Goal: Task Accomplishment & Management: Manage account settings

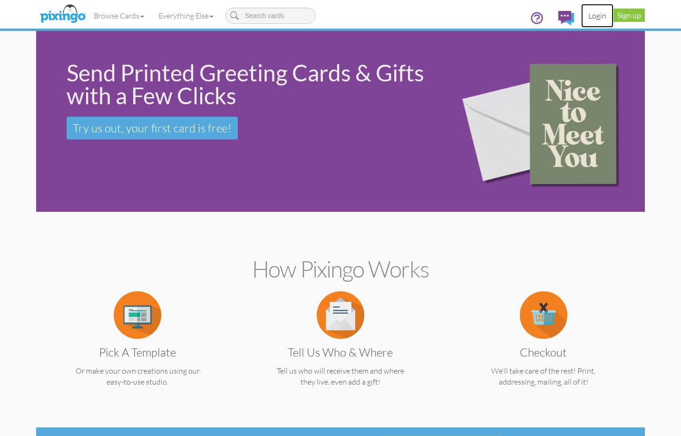
click at [601, 17] on link "Login" at bounding box center [598, 16] width 32 height 24
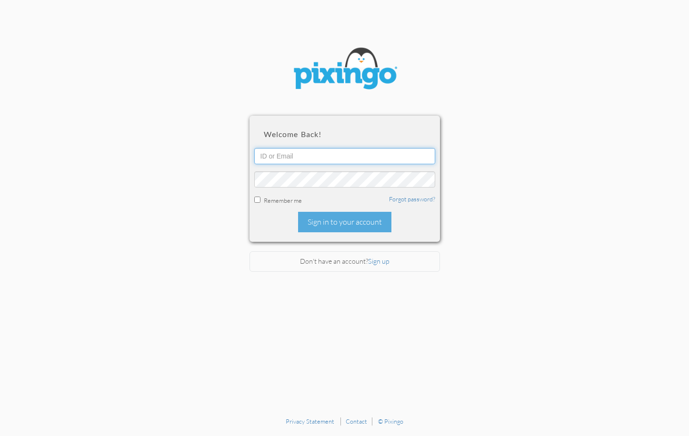
click at [357, 158] on input "text" at bounding box center [344, 156] width 181 height 16
type input "kim.nunez@creatingmagicvacations.com"
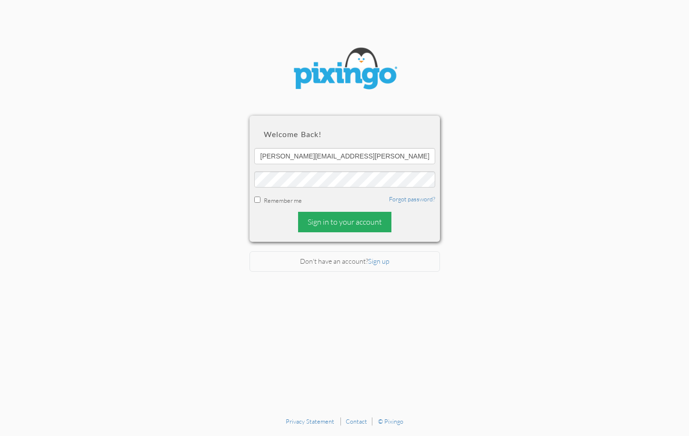
click at [371, 230] on div "Sign in to your account" at bounding box center [344, 222] width 93 height 20
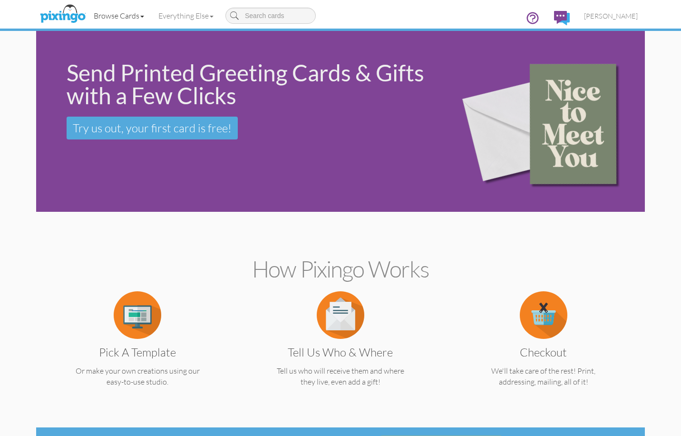
click at [112, 16] on link "Browse Cards" at bounding box center [119, 16] width 65 height 24
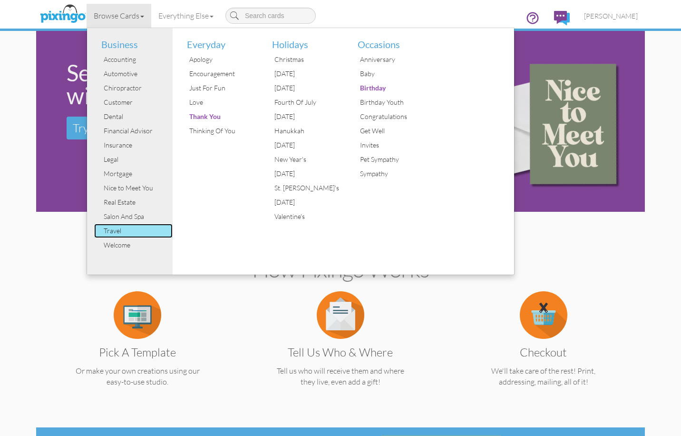
click at [133, 232] on div "Travel" at bounding box center [136, 231] width 71 height 14
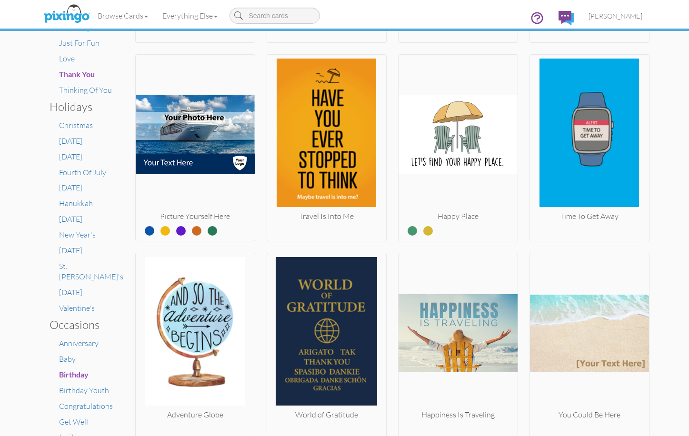
scroll to position [350, 0]
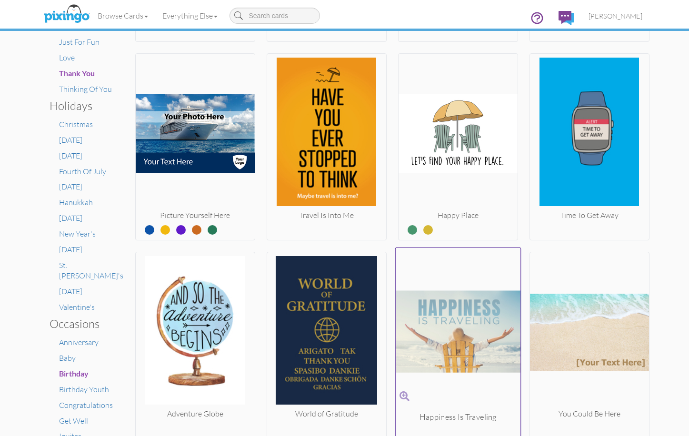
click at [469, 332] on img at bounding box center [457, 332] width 125 height 160
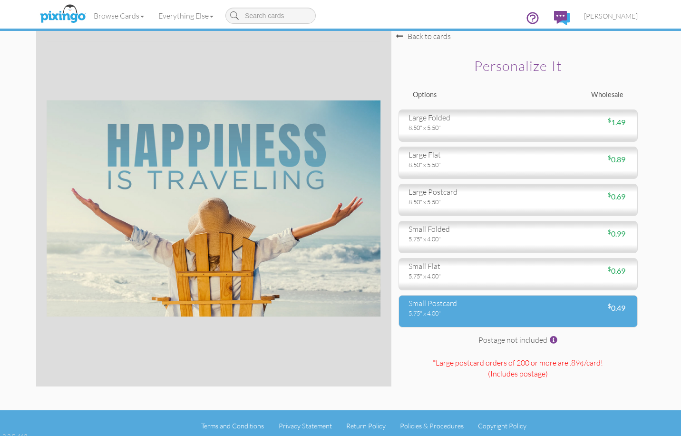
click at [459, 314] on div "5.75" x 4.00"" at bounding box center [460, 313] width 103 height 9
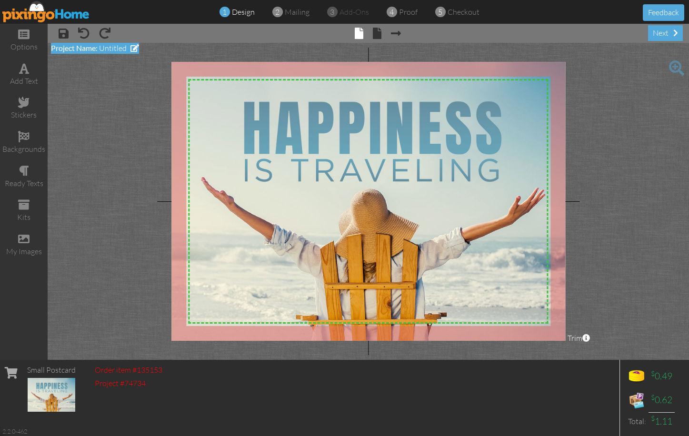
click at [136, 51] on span at bounding box center [134, 48] width 9 height 8
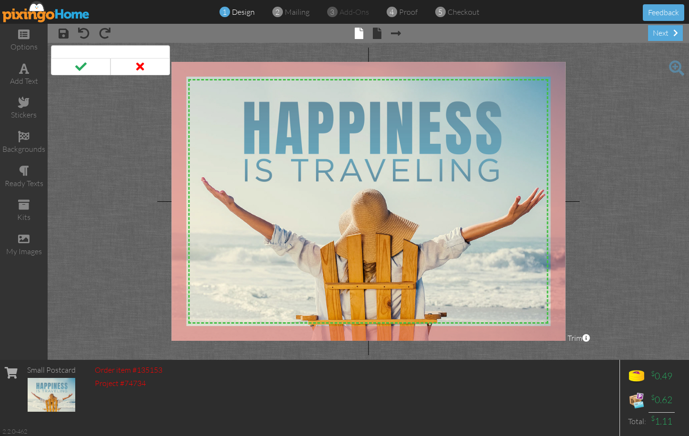
click at [136, 51] on input at bounding box center [110, 53] width 119 height 16
type input "Thank You"
click at [91, 63] on span at bounding box center [80, 66] width 59 height 17
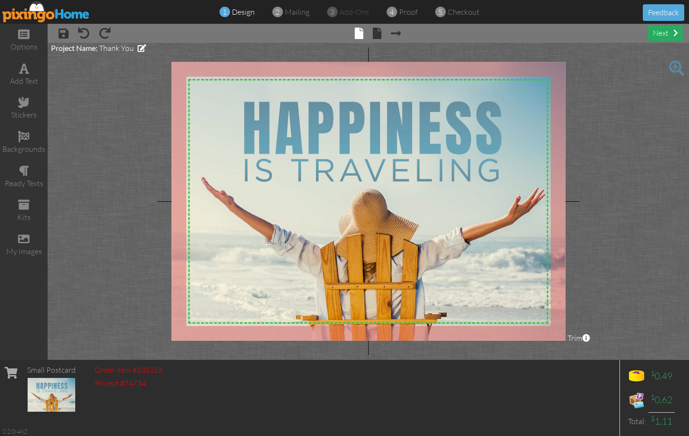
click at [652, 37] on div "next" at bounding box center [665, 33] width 35 height 16
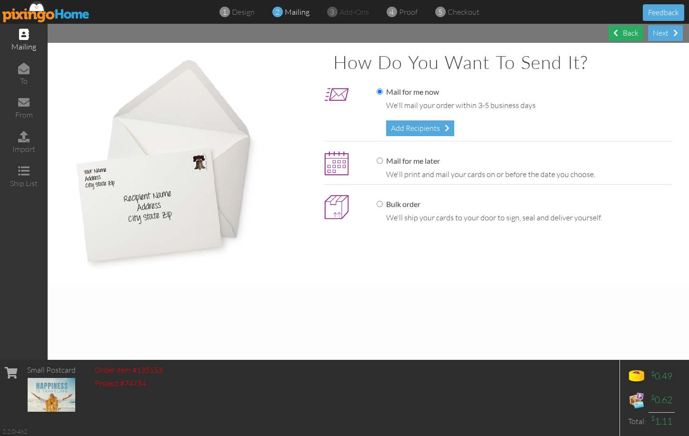
click at [629, 38] on div "Back" at bounding box center [625, 33] width 35 height 16
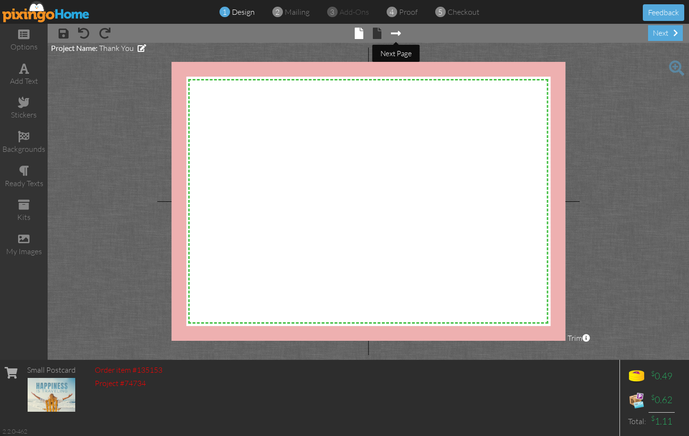
click at [394, 35] on span at bounding box center [396, 33] width 10 height 11
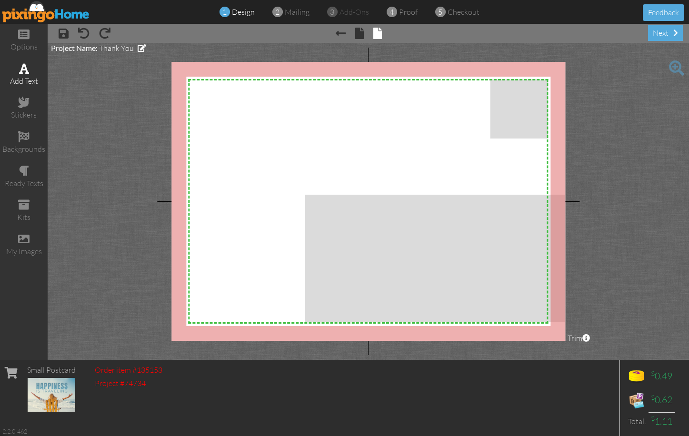
click at [25, 79] on div "add text" at bounding box center [24, 81] width 48 height 11
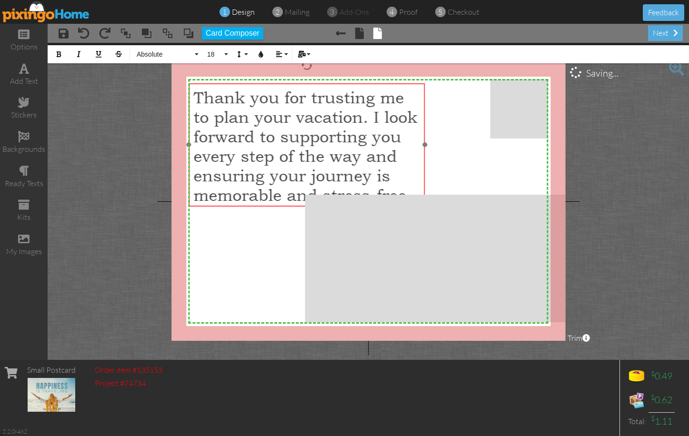
drag, startPoint x: 329, startPoint y: 91, endPoint x: 270, endPoint y: 82, distance: 59.6
click at [270, 83] on div "Thank you for trusting me to plan your vacation. I look forward to supporting y…" at bounding box center [306, 146] width 236 height 126
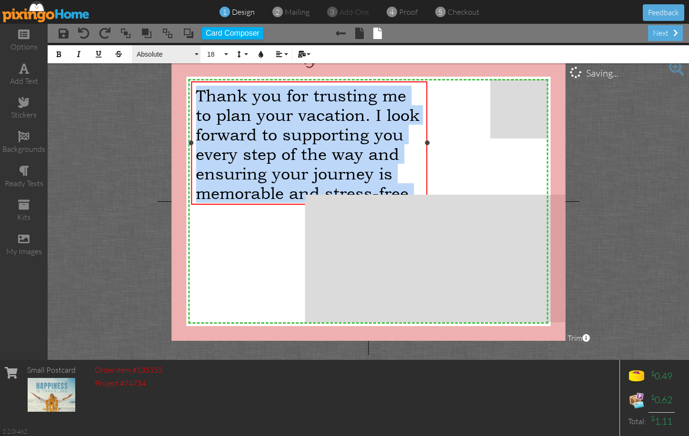
drag, startPoint x: 415, startPoint y: 190, endPoint x: 177, endPoint y: 58, distance: 272.7
click at [191, 91] on div "Thank you for trusting me to plan your vacation. I look forward to supporting y…" at bounding box center [309, 142] width 236 height 123
click at [193, 51] on button "Absolute" at bounding box center [166, 54] width 69 height 18
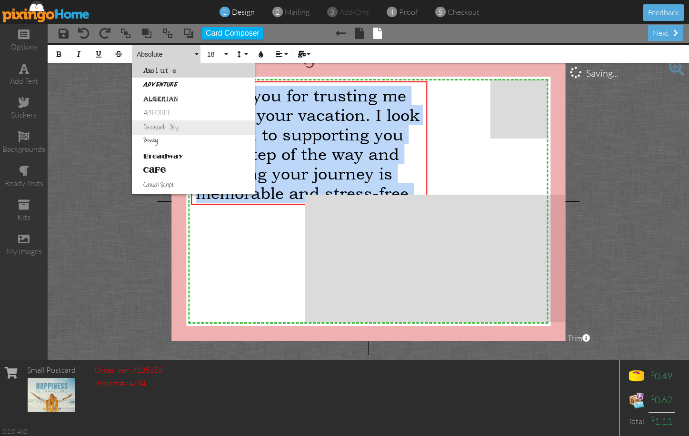
click at [196, 120] on link "Bouquet Sky" at bounding box center [193, 127] width 123 height 14
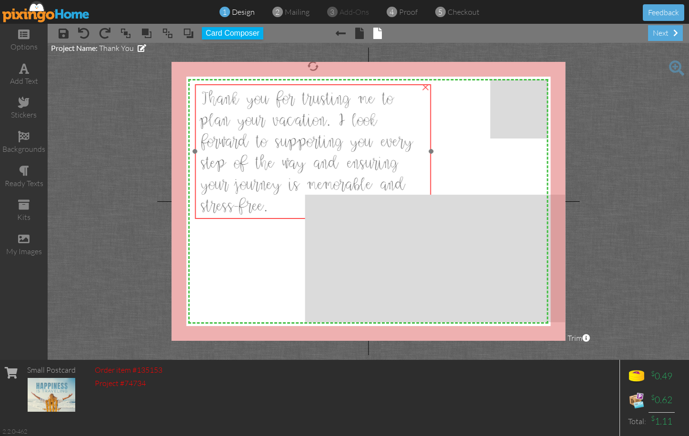
click at [356, 155] on span "Thank you for trusting me to plan your vacation. I look forward to supporting y…" at bounding box center [305, 153] width 213 height 126
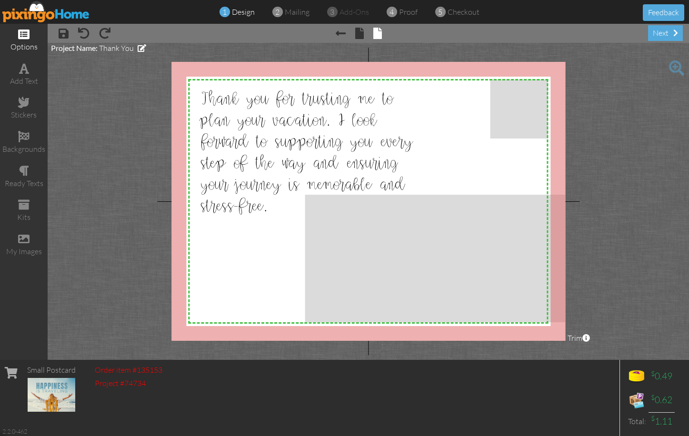
click at [32, 39] on div "options" at bounding box center [24, 40] width 48 height 33
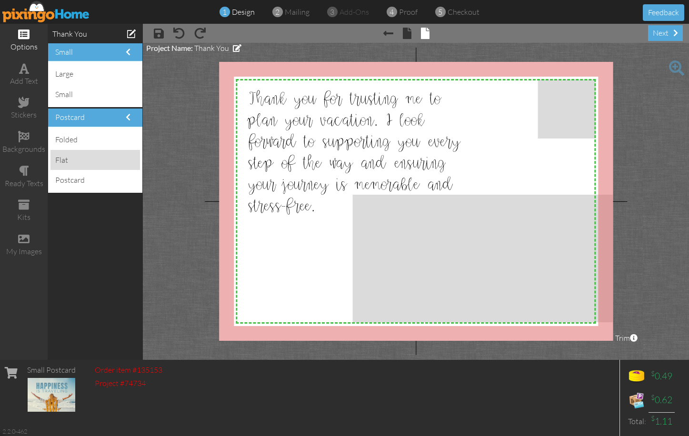
click at [71, 156] on div "flat" at bounding box center [94, 160] width 89 height 20
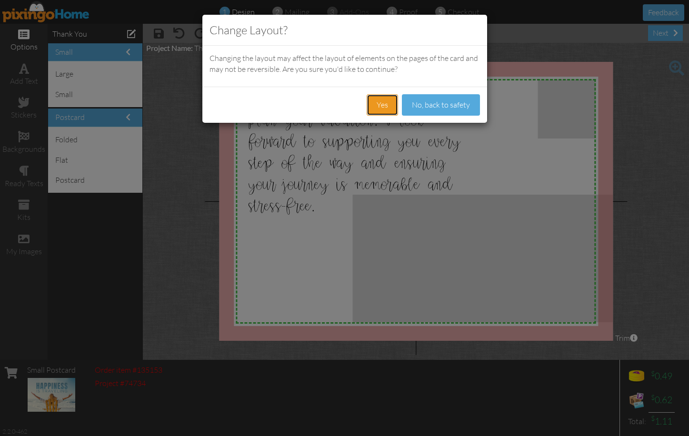
click at [385, 109] on button "Yes" at bounding box center [381, 104] width 31 height 21
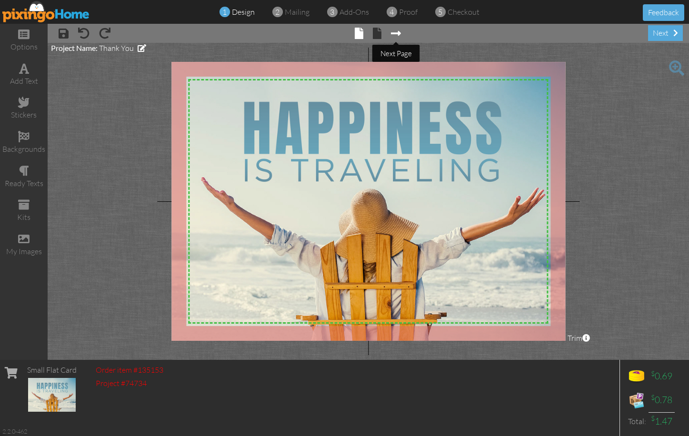
click at [400, 33] on span at bounding box center [396, 33] width 10 height 11
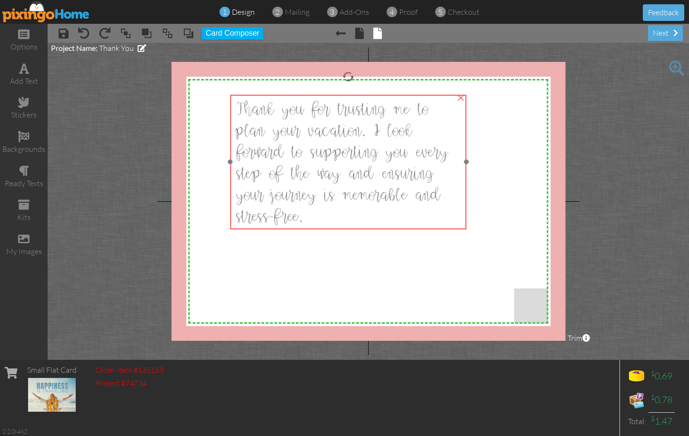
drag, startPoint x: 308, startPoint y: 145, endPoint x: 344, endPoint y: 156, distance: 36.7
click at [344, 156] on span "Thank you for trusting me to plan your vacation. I look forward to supporting y…" at bounding box center [341, 164] width 213 height 126
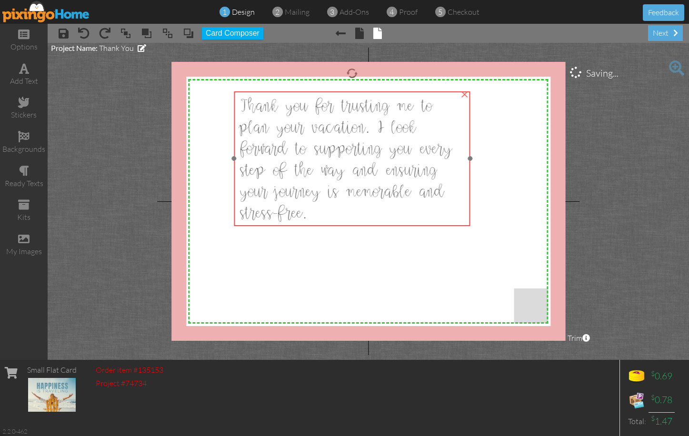
drag, startPoint x: 361, startPoint y: 204, endPoint x: 365, endPoint y: 201, distance: 5.1
click at [365, 201] on div "Thank you for trusting me to plan your vacation. I look forward to supporting y…" at bounding box center [351, 160] width 227 height 128
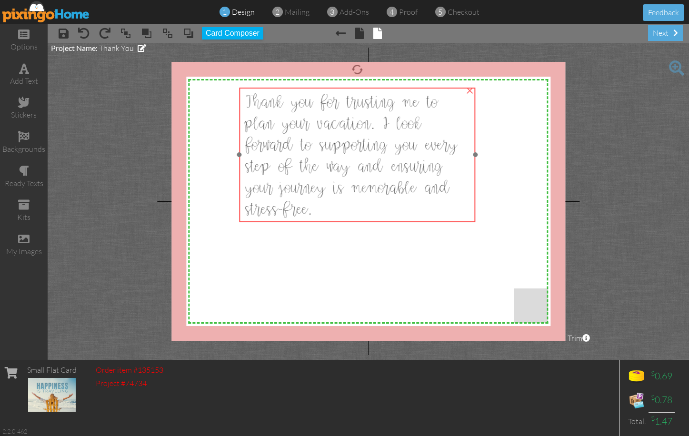
drag, startPoint x: 349, startPoint y: 193, endPoint x: 355, endPoint y: 189, distance: 6.5
click at [355, 189] on span "Thank you for trusting me to plan your vacation. I look forward to supporting y…" at bounding box center [350, 157] width 213 height 126
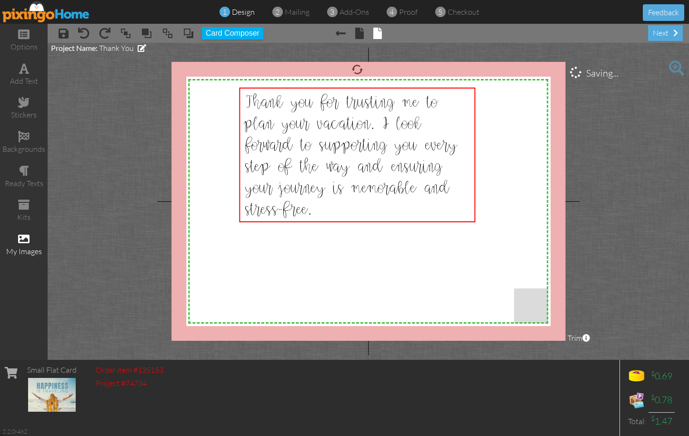
click at [30, 243] on div "my images" at bounding box center [24, 244] width 48 height 33
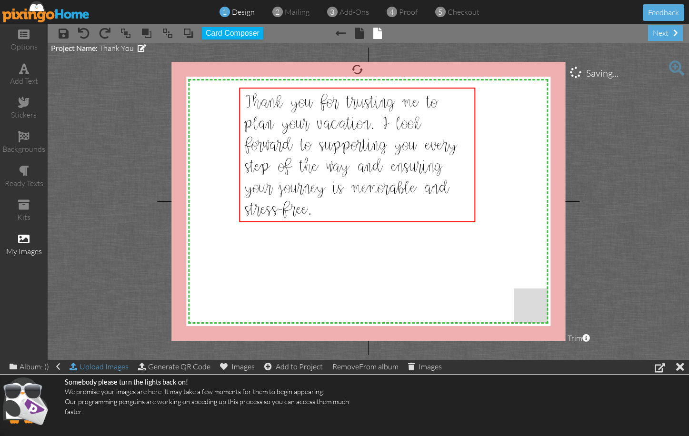
click at [125, 370] on div "Upload Images" at bounding box center [98, 367] width 59 height 14
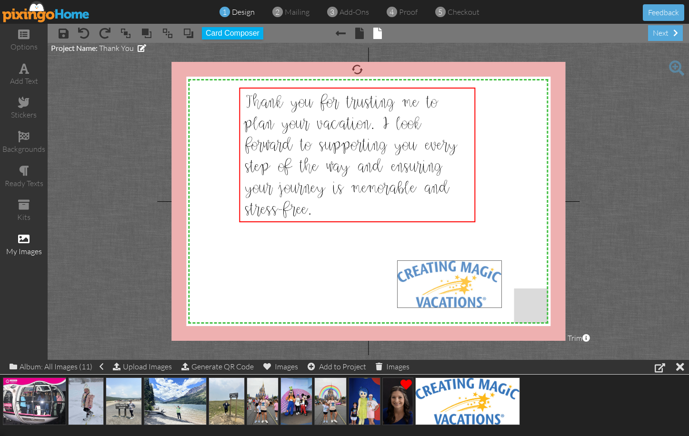
drag, startPoint x: 470, startPoint y: 404, endPoint x: 452, endPoint y: 286, distance: 118.5
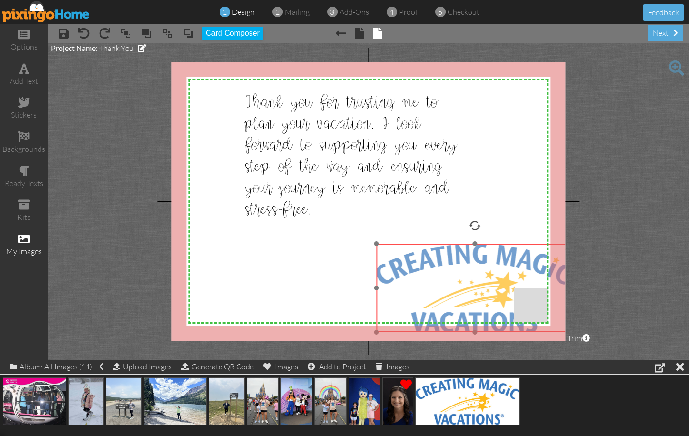
drag, startPoint x: 452, startPoint y: 296, endPoint x: 345, endPoint y: 234, distance: 123.2
click at [376, 244] on img at bounding box center [474, 288] width 197 height 89
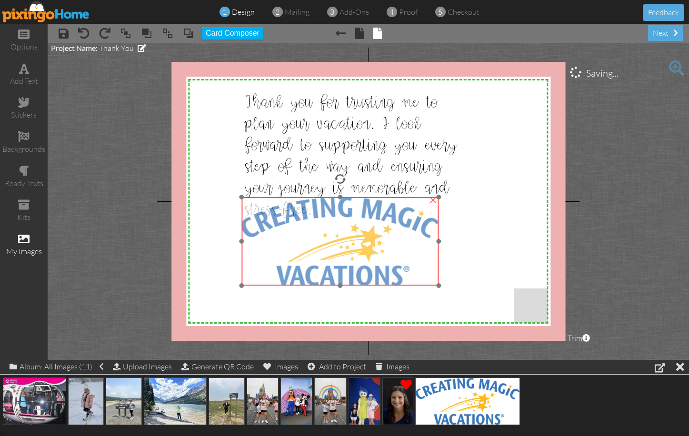
drag, startPoint x: 484, startPoint y: 286, endPoint x: 454, endPoint y: 313, distance: 40.1
click at [439, 286] on img at bounding box center [340, 241] width 197 height 89
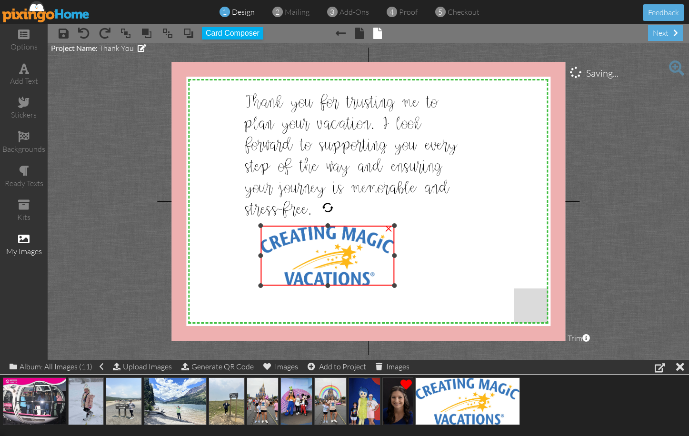
drag, startPoint x: 456, startPoint y: 312, endPoint x: 390, endPoint y: 281, distance: 73.3
click at [392, 283] on div at bounding box center [394, 285] width 5 height 5
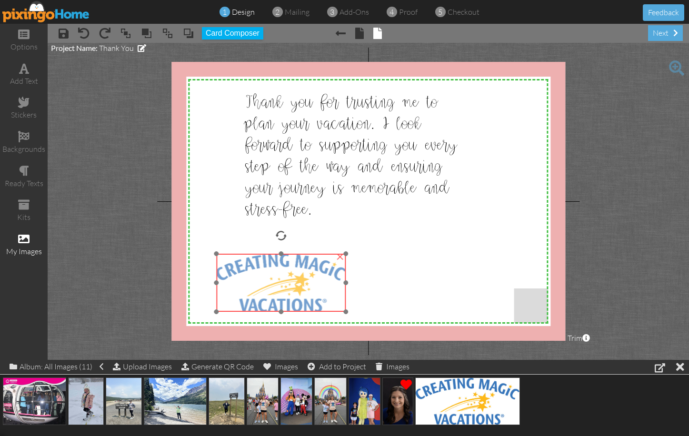
drag, startPoint x: 360, startPoint y: 264, endPoint x: 316, endPoint y: 292, distance: 52.2
click at [316, 292] on img at bounding box center [281, 283] width 129 height 58
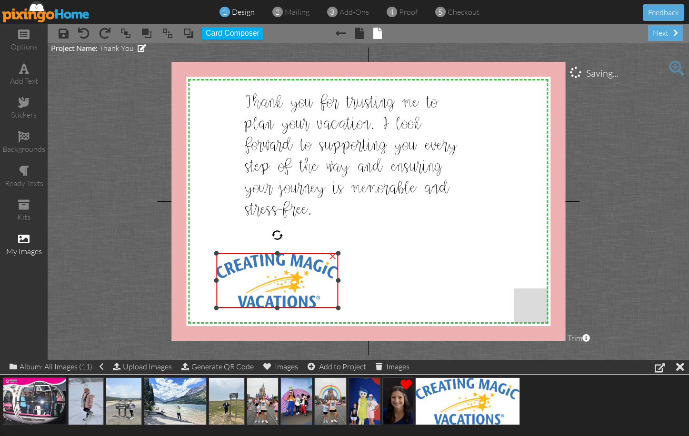
drag, startPoint x: 346, startPoint y: 310, endPoint x: 317, endPoint y: 300, distance: 30.5
click at [317, 300] on div "×" at bounding box center [278, 280] width 122 height 55
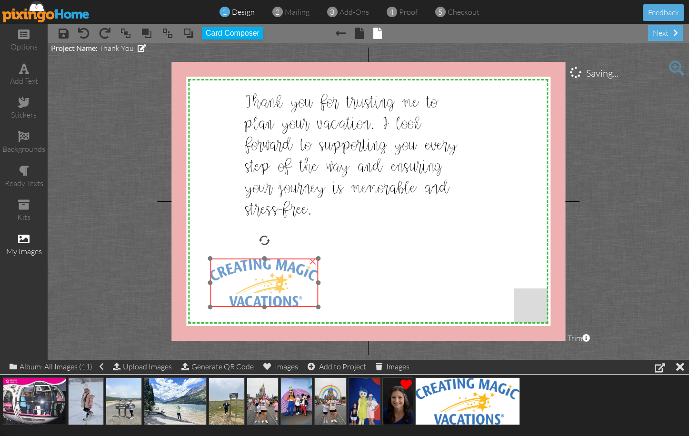
drag, startPoint x: 296, startPoint y: 287, endPoint x: 288, endPoint y: 293, distance: 10.0
click at [289, 293] on img at bounding box center [264, 282] width 108 height 49
click at [287, 293] on img at bounding box center [262, 283] width 108 height 49
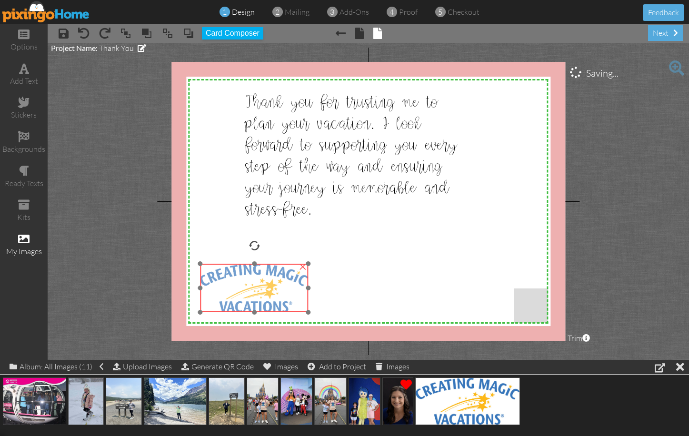
drag, startPoint x: 286, startPoint y: 292, endPoint x: 277, endPoint y: 296, distance: 9.4
click at [277, 296] on img at bounding box center [254, 288] width 108 height 49
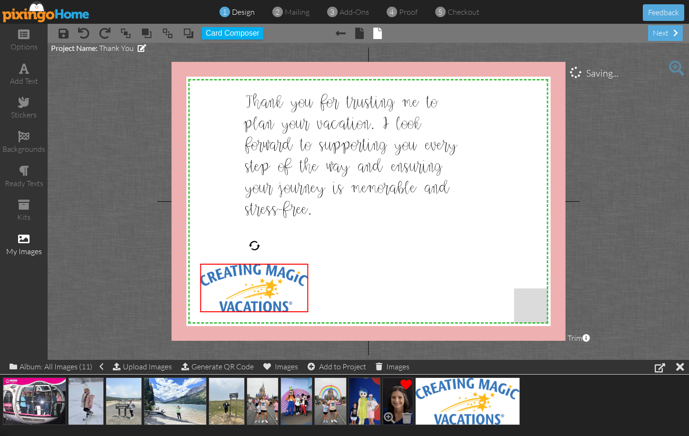
click at [395, 398] on img at bounding box center [397, 401] width 31 height 48
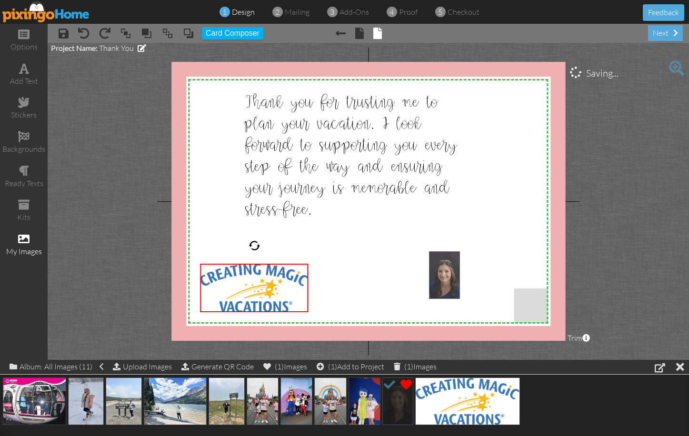
drag, startPoint x: 394, startPoint y: 396, endPoint x: 432, endPoint y: 302, distance: 101.4
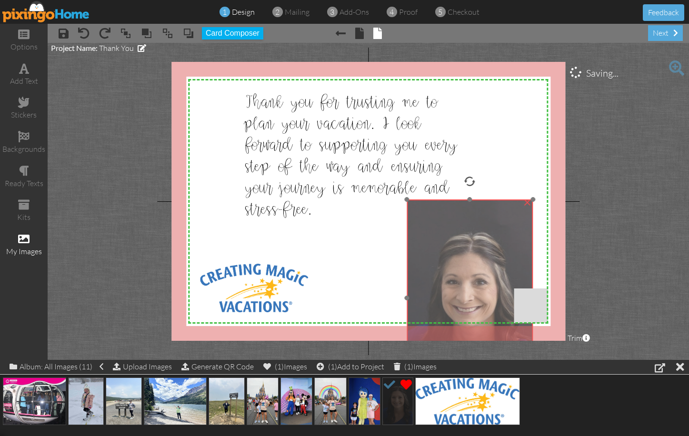
drag, startPoint x: 478, startPoint y: 296, endPoint x: 424, endPoint y: 180, distance: 127.3
click at [424, 199] on img at bounding box center [469, 297] width 127 height 197
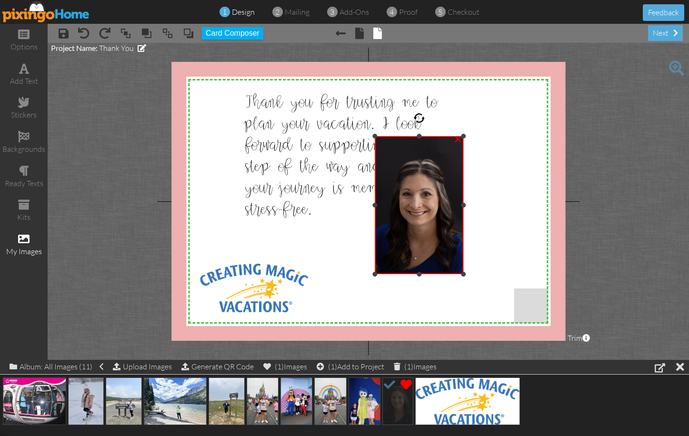
drag, startPoint x: 501, startPoint y: 332, endPoint x: 430, endPoint y: 229, distance: 125.1
click at [430, 229] on div "×" at bounding box center [419, 205] width 89 height 138
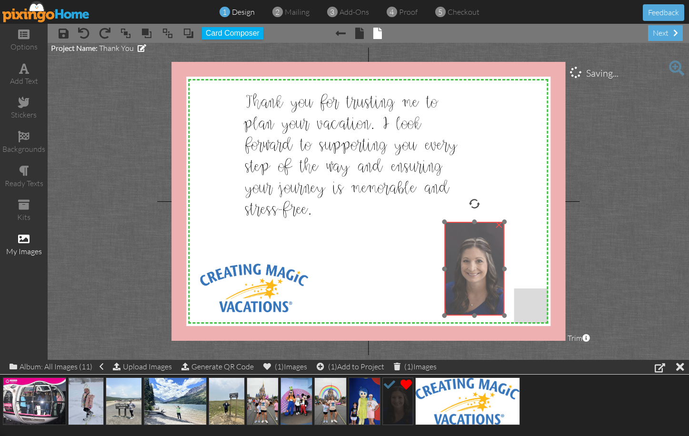
drag, startPoint x: 403, startPoint y: 197, endPoint x: 472, endPoint y: 283, distance: 110.3
click at [472, 283] on img at bounding box center [474, 269] width 60 height 94
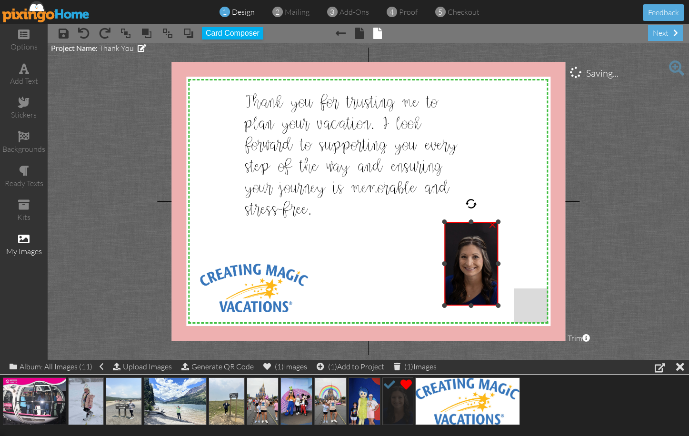
drag, startPoint x: 503, startPoint y: 314, endPoint x: 487, endPoint y: 299, distance: 21.9
click at [489, 304] on div "×" at bounding box center [471, 264] width 54 height 84
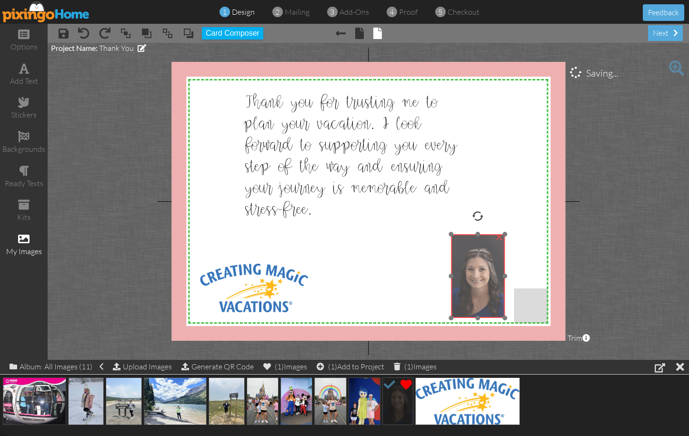
click at [485, 283] on img at bounding box center [478, 276] width 54 height 84
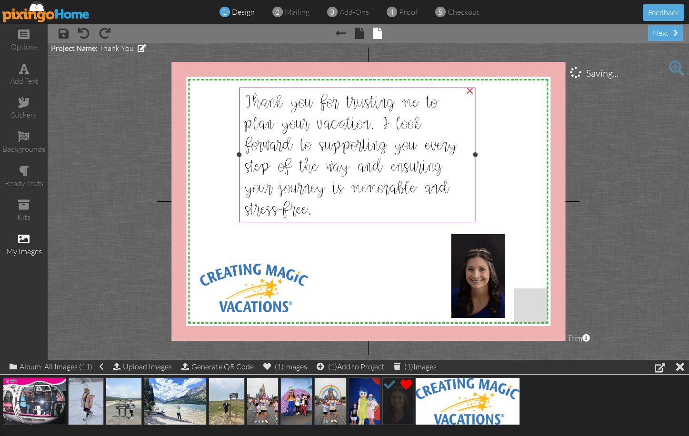
click at [325, 170] on span "Thank you for trusting me to plan your vacation. I look forward to supporting y…" at bounding box center [350, 157] width 213 height 126
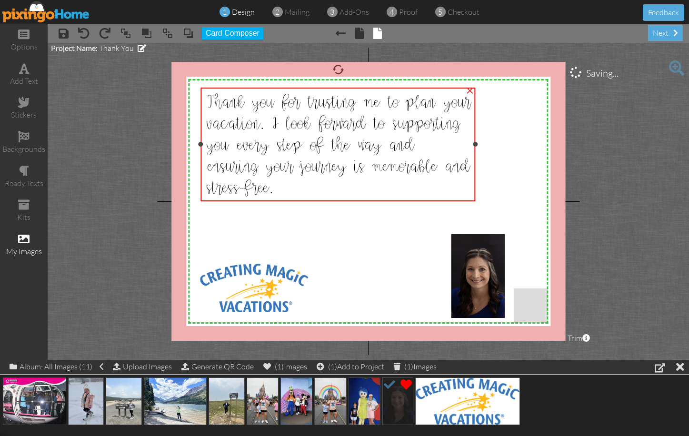
drag, startPoint x: 238, startPoint y: 155, endPoint x: 200, endPoint y: 155, distance: 38.5
click at [200, 155] on div "Thank you for trusting me to plan your vacation. I look forward to supporting y…" at bounding box center [337, 145] width 275 height 114
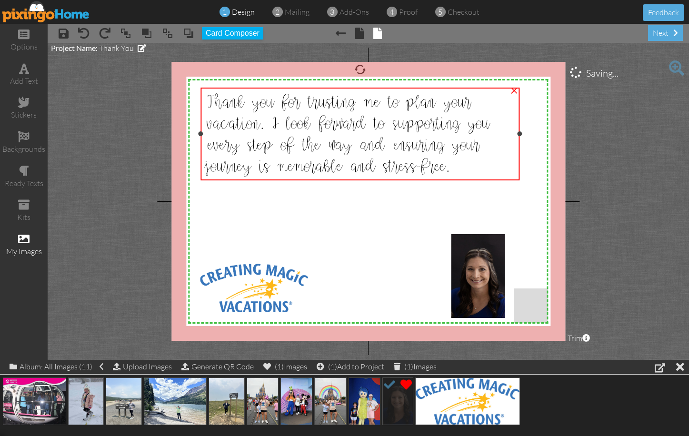
drag, startPoint x: 476, startPoint y: 144, endPoint x: 523, endPoint y: 149, distance: 47.8
click at [519, 149] on div "Thank you for trusting me to plan your vacation. I look forward to supporting y…" at bounding box center [359, 134] width 319 height 93
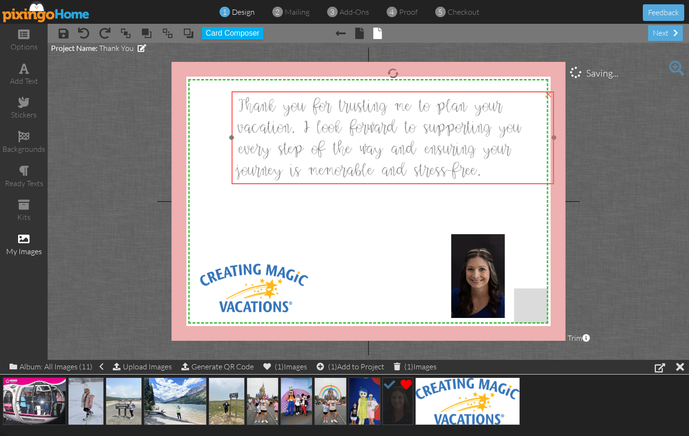
drag, startPoint x: 392, startPoint y: 152, endPoint x: 385, endPoint y: 151, distance: 6.8
click at [401, 153] on span "Thank you for trusting me to plan your vacation. I look forward to supporting y…" at bounding box center [378, 139] width 284 height 83
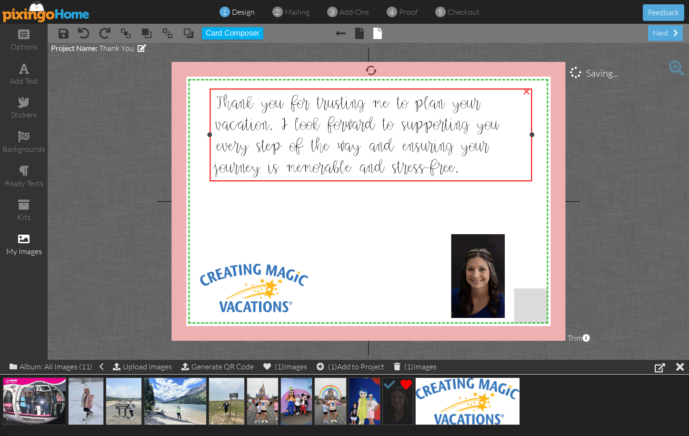
click at [384, 151] on span "Thank you for trusting me to plan your vacation. I look forward to supporting y…" at bounding box center [356, 136] width 284 height 83
click at [534, 134] on div at bounding box center [535, 134] width 5 height 5
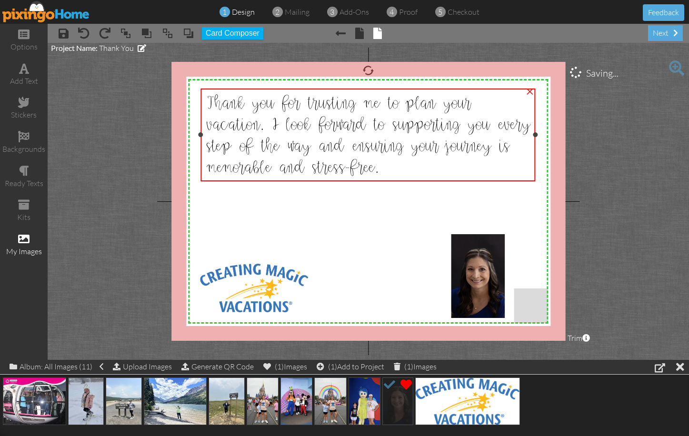
drag, startPoint x: 208, startPoint y: 134, endPoint x: 199, endPoint y: 134, distance: 9.0
click at [199, 134] on div at bounding box center [200, 134] width 5 height 5
click at [196, 134] on div at bounding box center [197, 134] width 5 height 5
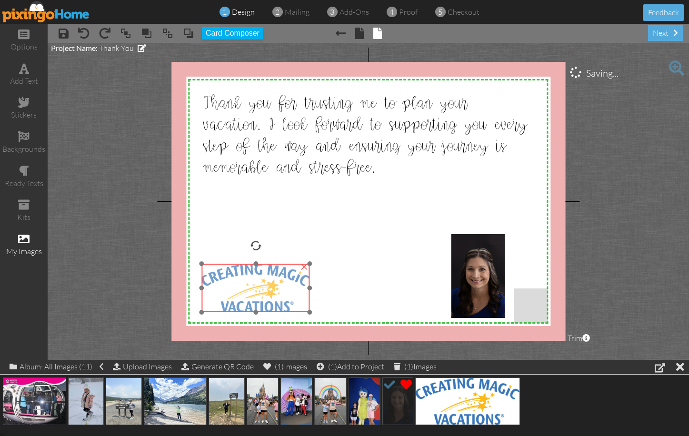
click at [255, 305] on img at bounding box center [256, 288] width 108 height 49
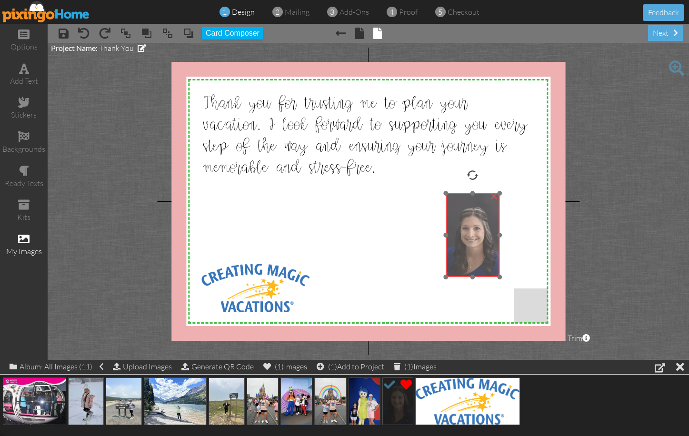
drag, startPoint x: 470, startPoint y: 286, endPoint x: 464, endPoint y: 245, distance: 41.3
click at [464, 245] on img at bounding box center [472, 235] width 54 height 84
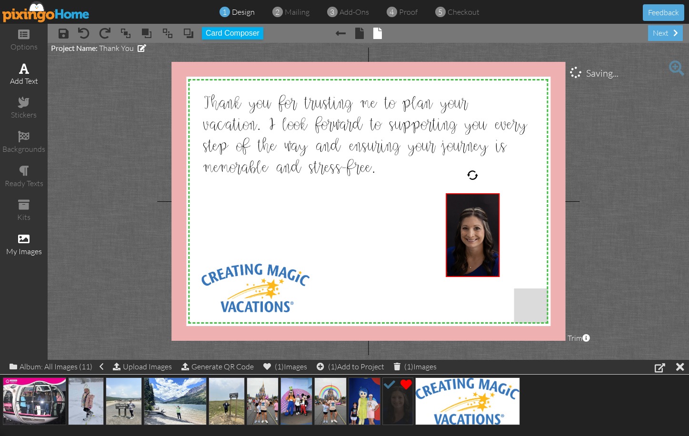
click at [31, 80] on div "add text" at bounding box center [24, 81] width 48 height 11
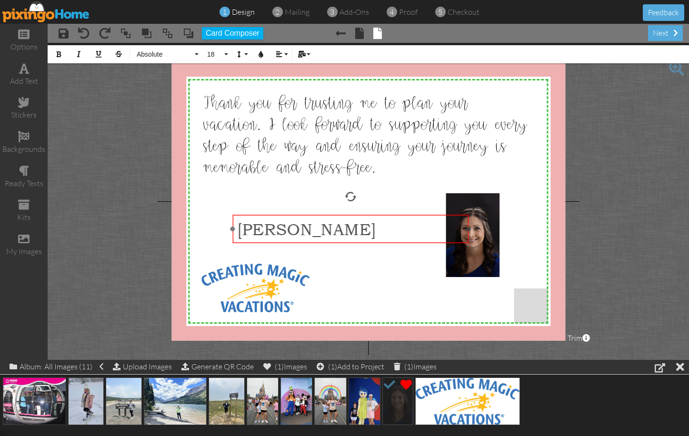
drag, startPoint x: 385, startPoint y: 136, endPoint x: 368, endPoint y: 240, distance: 105.7
click at [368, 240] on div "Kim Nunez ​ ​" at bounding box center [350, 229] width 236 height 29
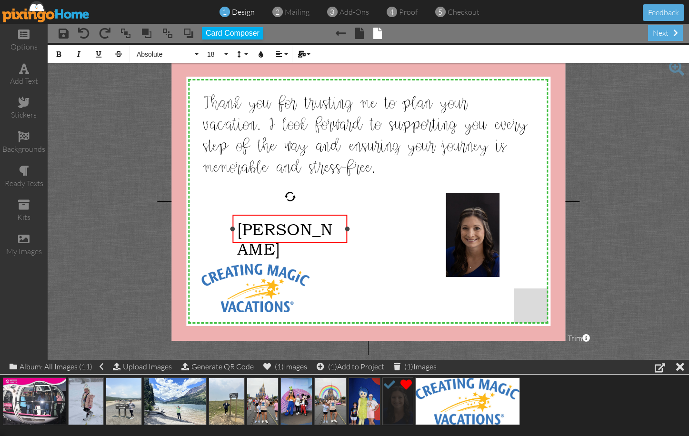
drag, startPoint x: 468, startPoint y: 227, endPoint x: 346, endPoint y: 239, distance: 122.0
click at [346, 239] on div "Kim Nunez ×" at bounding box center [289, 229] width 115 height 28
drag, startPoint x: 337, startPoint y: 231, endPoint x: 231, endPoint y: 231, distance: 105.6
click at [232, 231] on div "Kim Nunez ×" at bounding box center [289, 229] width 115 height 28
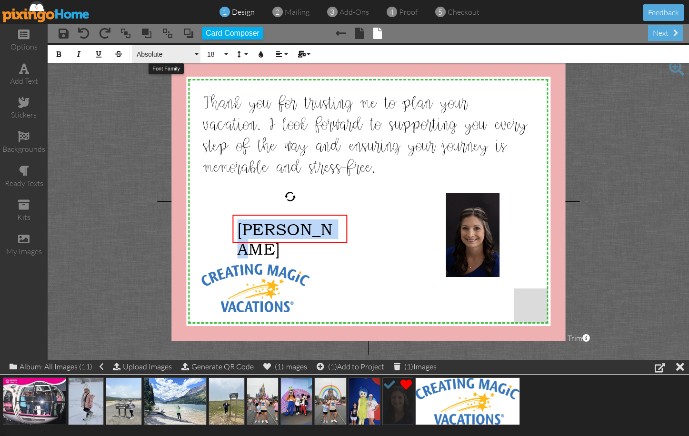
click at [197, 55] on button "Absolute" at bounding box center [166, 54] width 69 height 18
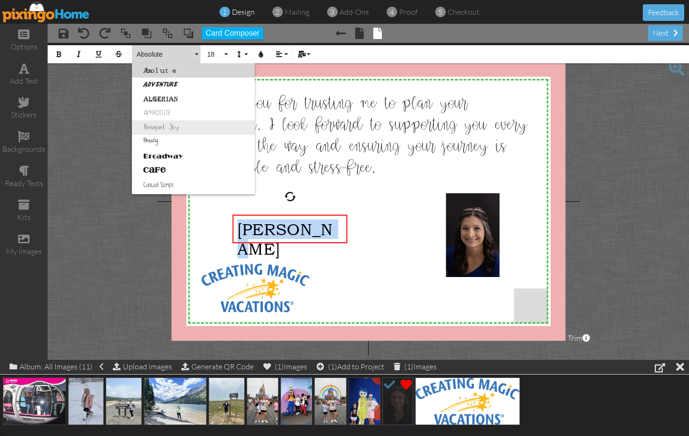
click at [163, 125] on link "Bouquet Sky" at bounding box center [193, 127] width 123 height 14
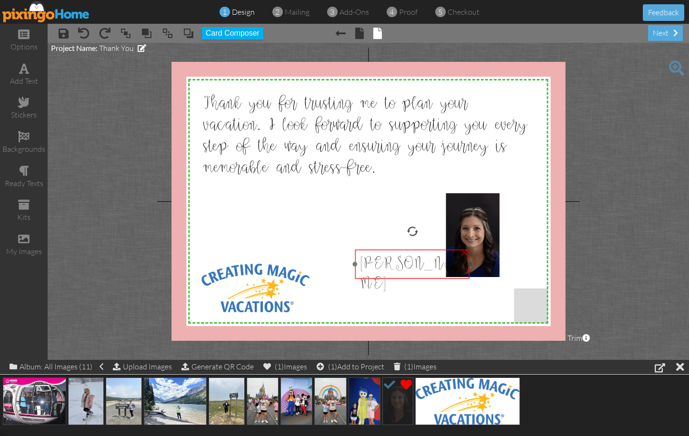
drag, startPoint x: 325, startPoint y: 242, endPoint x: 447, endPoint y: 277, distance: 127.1
click at [447, 277] on div "[PERSON_NAME]" at bounding box center [412, 273] width 115 height 49
click at [394, 272] on span "[PERSON_NAME]" at bounding box center [408, 274] width 99 height 39
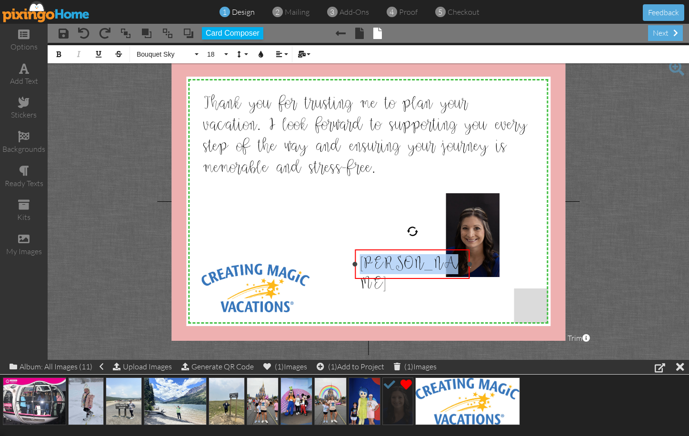
click at [394, 272] on span "[PERSON_NAME]" at bounding box center [408, 274] width 99 height 39
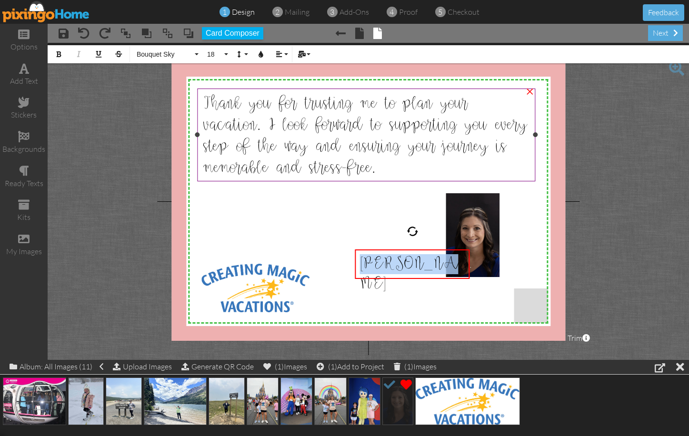
click at [238, 146] on span "Thank you for trusting me to plan your vacation. I look forward to supporting y…" at bounding box center [364, 136] width 325 height 83
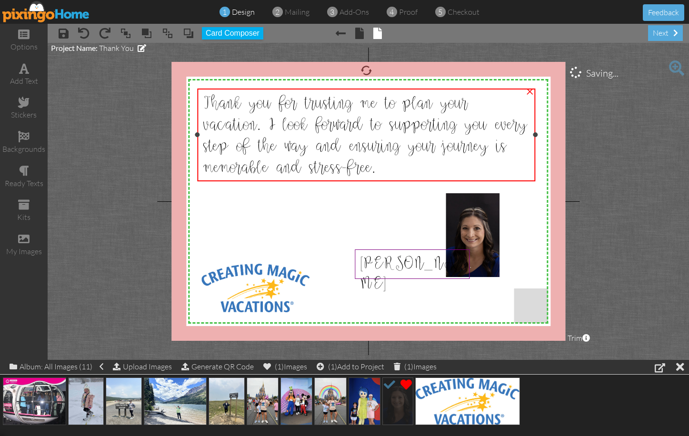
click at [238, 146] on span "Thank you for trusting me to plan your vacation. I look forward to supporting y…" at bounding box center [364, 136] width 325 height 83
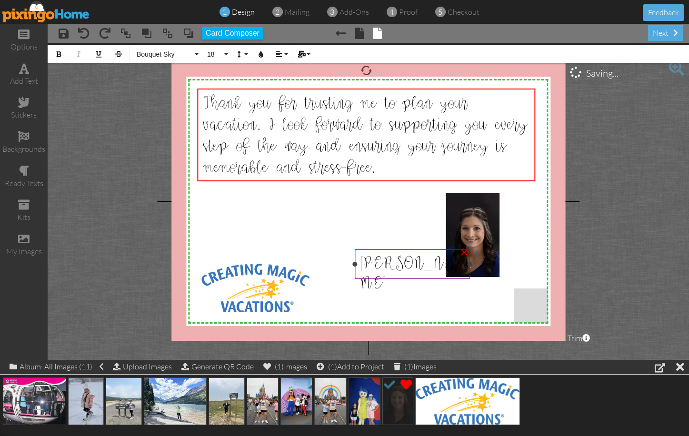
click at [387, 260] on span "[PERSON_NAME]" at bounding box center [408, 274] width 99 height 39
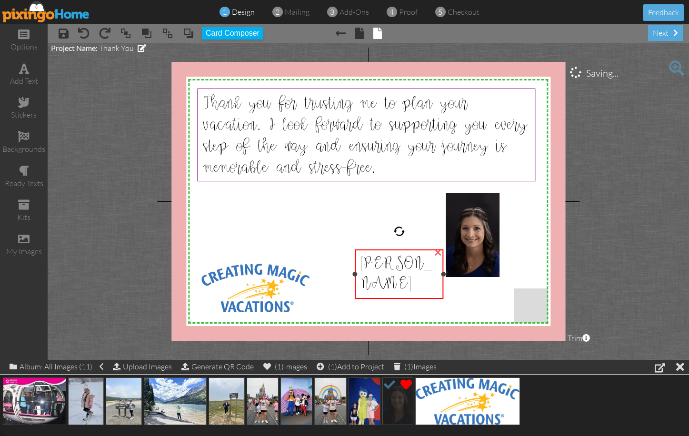
drag, startPoint x: 470, startPoint y: 264, endPoint x: 443, endPoint y: 265, distance: 26.7
click at [443, 265] on div "Kim Nunez ×" at bounding box center [399, 273] width 89 height 49
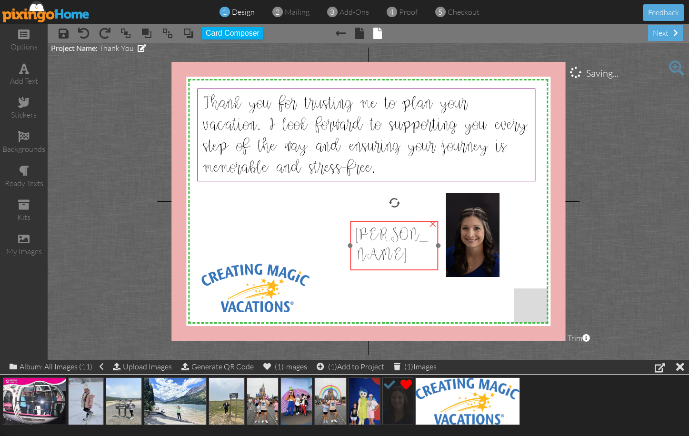
drag, startPoint x: 375, startPoint y: 263, endPoint x: 374, endPoint y: 247, distance: 15.7
click at [374, 247] on span "[PERSON_NAME]" at bounding box center [391, 245] width 72 height 39
click at [345, 246] on div "Kim Nunez ×" at bounding box center [391, 235] width 92 height 29
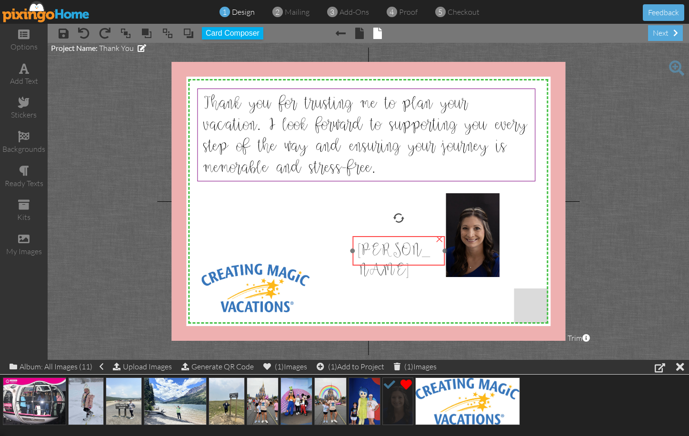
drag, startPoint x: 413, startPoint y: 250, endPoint x: 420, endPoint y: 265, distance: 16.6
click at [420, 265] on div "Kim Nunez ×" at bounding box center [398, 250] width 92 height 29
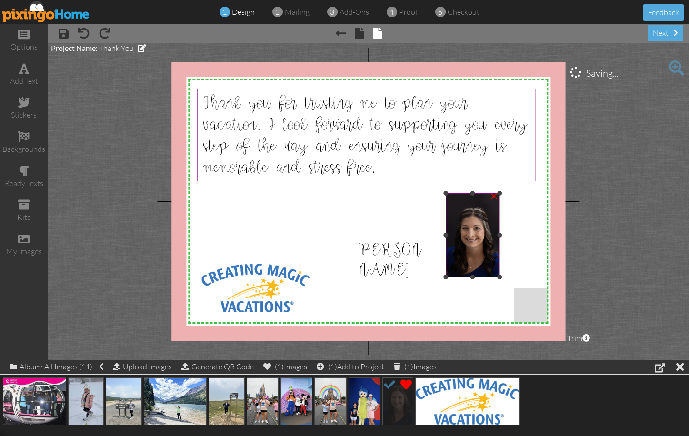
click at [466, 208] on img at bounding box center [472, 235] width 54 height 84
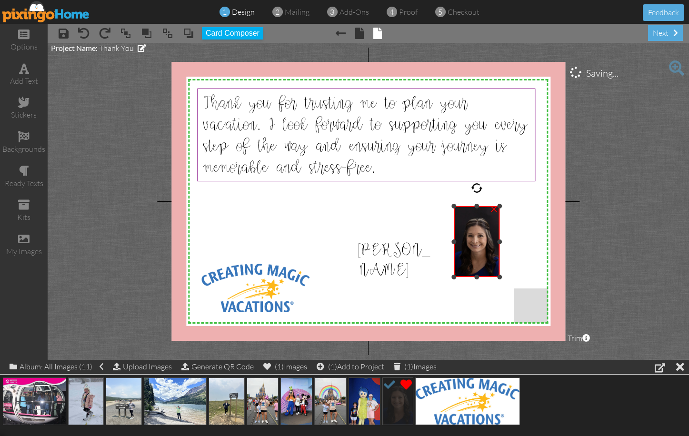
drag, startPoint x: 445, startPoint y: 193, endPoint x: 463, endPoint y: 206, distance: 21.4
click at [463, 206] on div "×" at bounding box center [477, 241] width 46 height 71
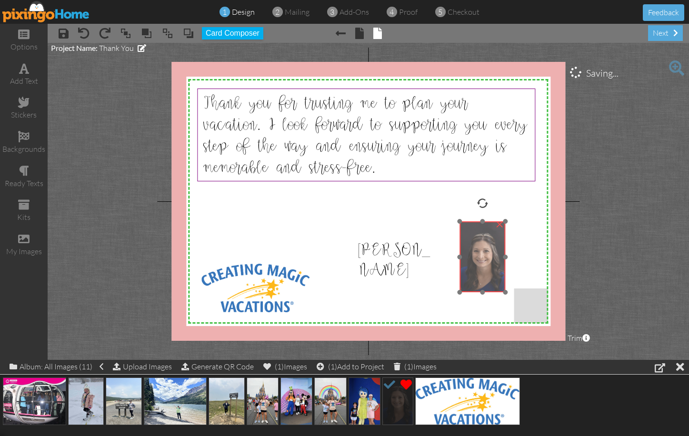
drag, startPoint x: 475, startPoint y: 255, endPoint x: 481, endPoint y: 270, distance: 16.3
click at [481, 270] on img at bounding box center [482, 256] width 46 height 71
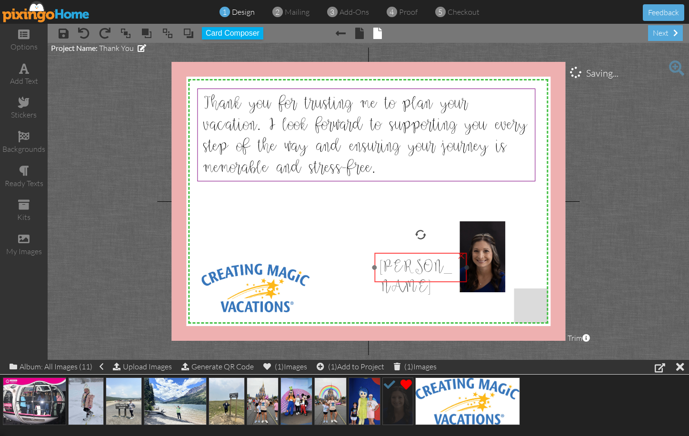
drag, startPoint x: 407, startPoint y: 256, endPoint x: 429, endPoint y: 273, distance: 27.5
click at [429, 273] on span "[PERSON_NAME]" at bounding box center [415, 277] width 72 height 39
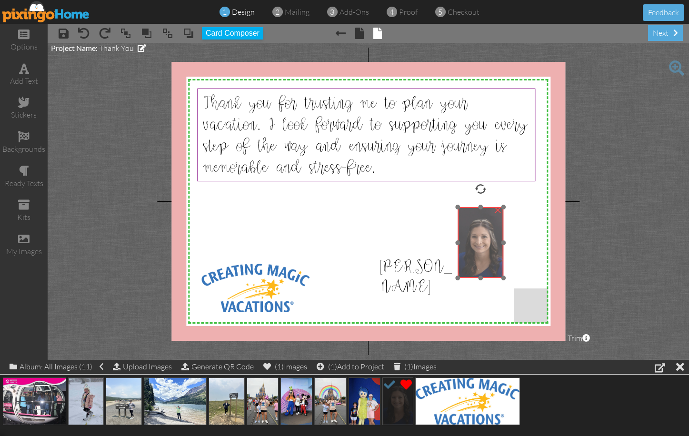
drag, startPoint x: 499, startPoint y: 248, endPoint x: 497, endPoint y: 233, distance: 14.9
click at [497, 233] on img at bounding box center [480, 242] width 46 height 71
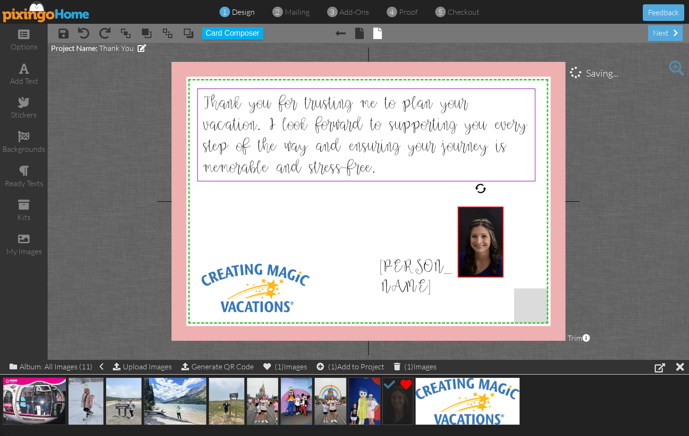
click at [600, 232] on project-studio-wrapper "X X X X X X X X X X X X X X X X X X X X X X X X X X X X X X X X X X X X X X X X…" at bounding box center [368, 201] width 641 height 317
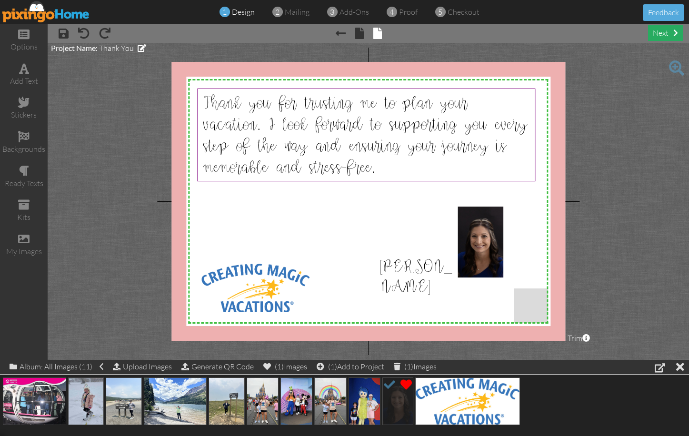
click at [659, 35] on div "next" at bounding box center [665, 33] width 35 height 16
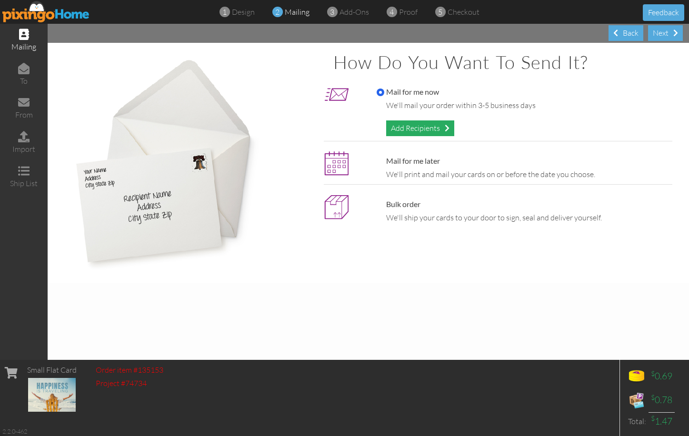
click at [428, 127] on div "Add Recipients" at bounding box center [420, 128] width 68 height 16
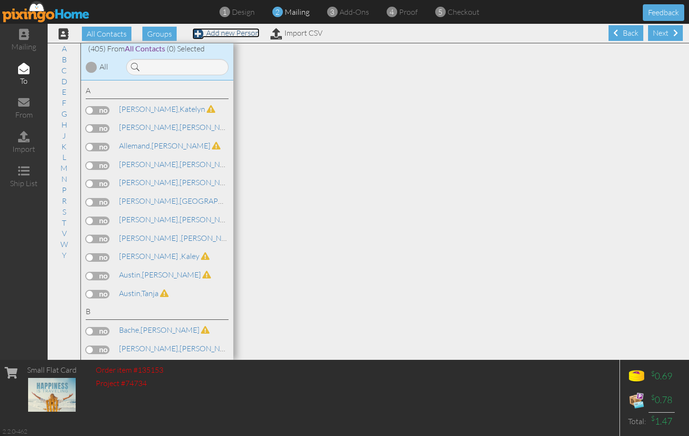
click at [256, 35] on link "Add new Person" at bounding box center [225, 33] width 67 height 10
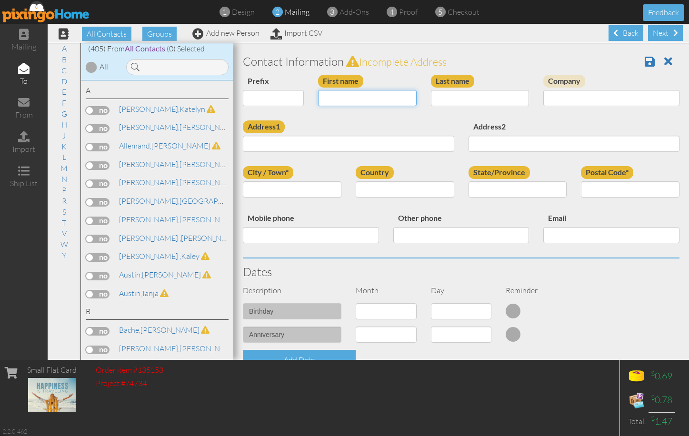
click at [336, 101] on input "First name" at bounding box center [367, 98] width 99 height 16
type input "[PERSON_NAME]"
type input "Douglas"
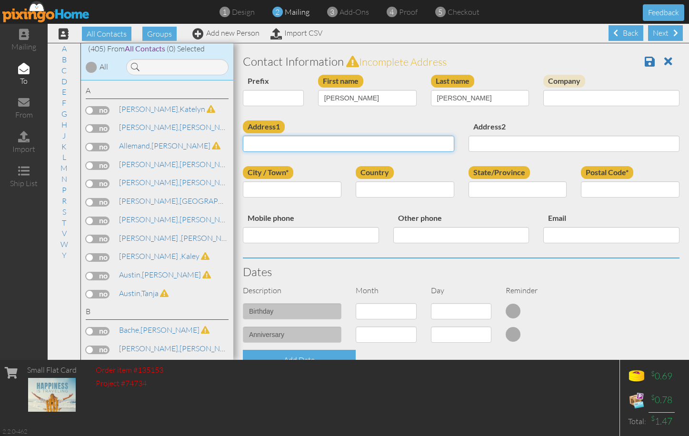
paste input "5524 Paula Dr , Long Beach , MS 39560"
drag, startPoint x: 298, startPoint y: 144, endPoint x: 332, endPoint y: 144, distance: 33.8
click at [332, 144] on input "5524 Paula Dr , Long Beach , MS 39560" at bounding box center [348, 144] width 211 height 16
type input "5524 Paula Dr , , MS 39560"
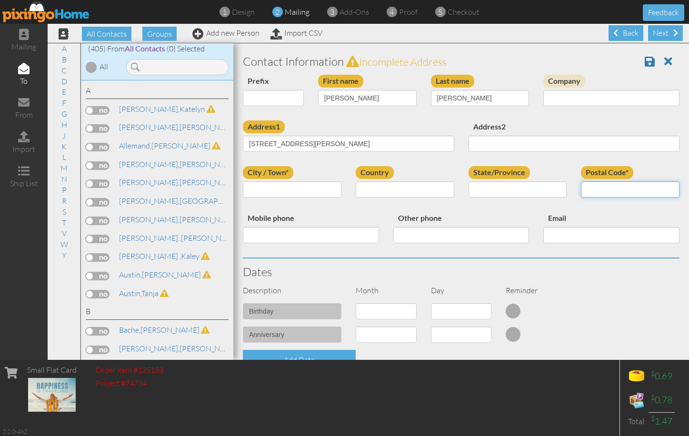
click at [607, 191] on input "Postal Code*" at bounding box center [630, 189] width 99 height 16
click at [278, 190] on input "City / Town*" at bounding box center [292, 189] width 99 height 16
paste input "Long Beach"
type input "Long Beach"
click at [386, 196] on select "[GEOGRAPHIC_DATA] -------------- [GEOGRAPHIC_DATA] [GEOGRAPHIC_DATA] [GEOGRAPHI…" at bounding box center [404, 189] width 99 height 16
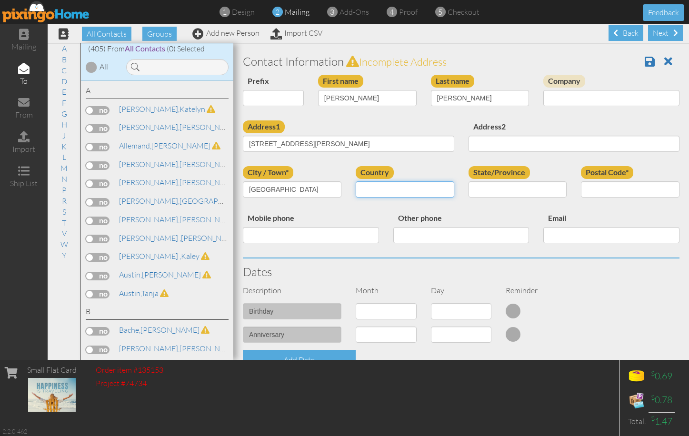
select select "object:1800"
click at [355, 181] on select "[GEOGRAPHIC_DATA] -------------- [GEOGRAPHIC_DATA] [GEOGRAPHIC_DATA] [GEOGRAPHI…" at bounding box center [404, 189] width 99 height 16
click at [477, 194] on select "AA (Military) AE (Military) [US_STATE] [US_STATE] [US_STATE] AP (Military) [US_…" at bounding box center [517, 189] width 99 height 16
select select "object:2076"
click at [468, 181] on select "AA (Military) AE (Military) [US_STATE] [US_STATE] [US_STATE] AP (Military) [US_…" at bounding box center [517, 189] width 99 height 16
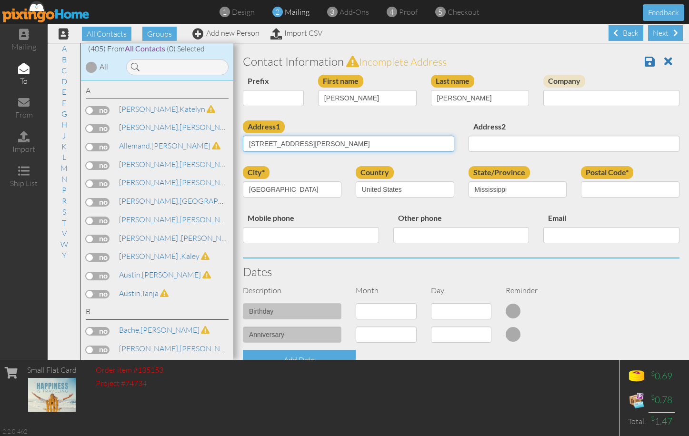
drag, startPoint x: 333, startPoint y: 145, endPoint x: 315, endPoint y: 145, distance: 18.6
click at [315, 145] on input "5524 Paula Dr , , MS 39560" at bounding box center [348, 144] width 211 height 16
type input "5524 Paula Dr , , MS"
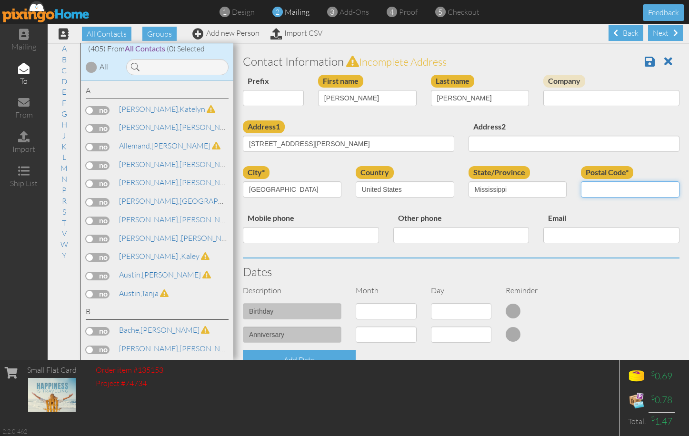
click at [606, 187] on input "Postal Code*" at bounding box center [630, 189] width 99 height 16
paste input "39560"
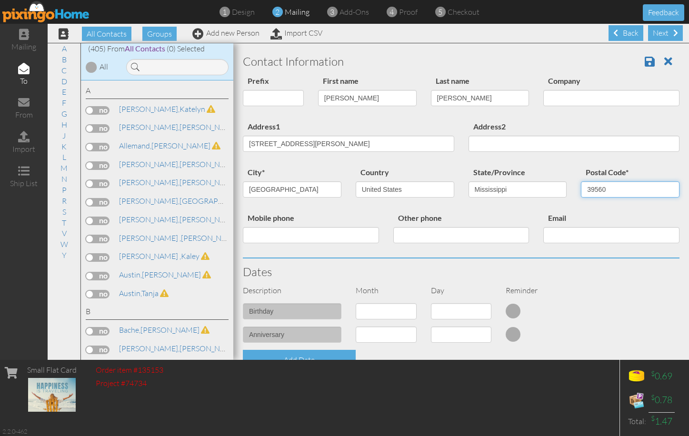
type input "39560"
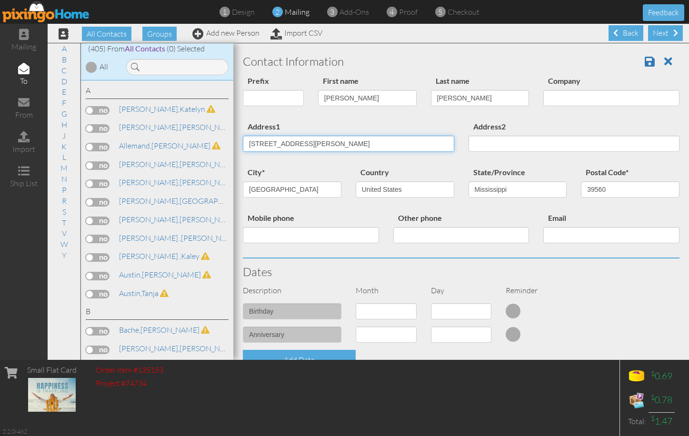
drag, startPoint x: 360, startPoint y: 145, endPoint x: 302, endPoint y: 146, distance: 58.1
click at [308, 146] on input "5524 Paula Dr , , MS" at bounding box center [348, 144] width 211 height 16
click at [302, 146] on input "5524 Paula Dr , , MS" at bounding box center [348, 144] width 211 height 16
drag, startPoint x: 325, startPoint y: 141, endPoint x: 294, endPoint y: 142, distance: 30.9
click at [294, 142] on input "5524 Paula Dr , , MS" at bounding box center [348, 144] width 211 height 16
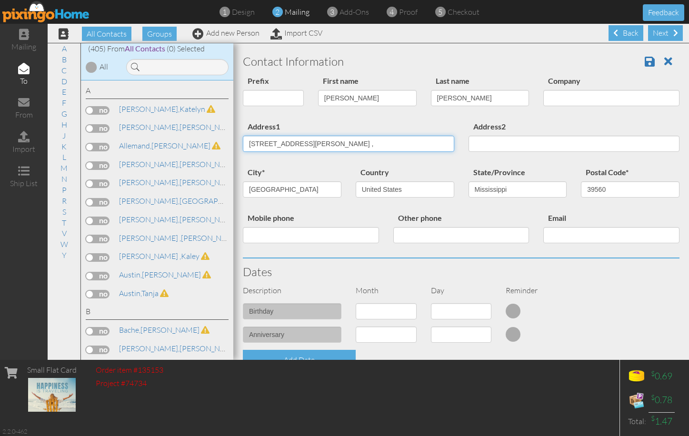
type input "5524 Paula Dr ,"
click at [532, 279] on div "Dates" at bounding box center [461, 271] width 451 height 27
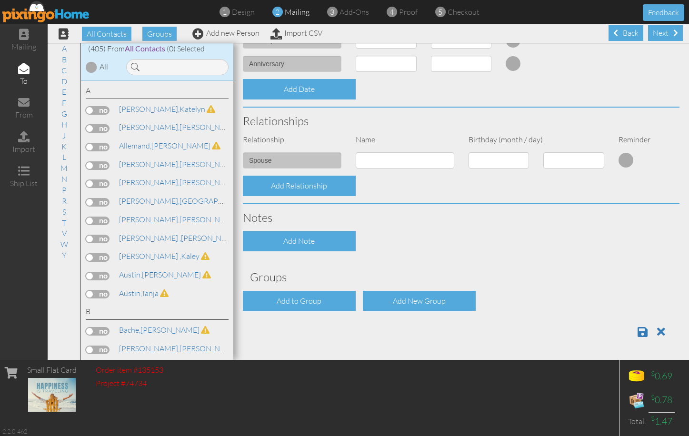
scroll to position [100, 0]
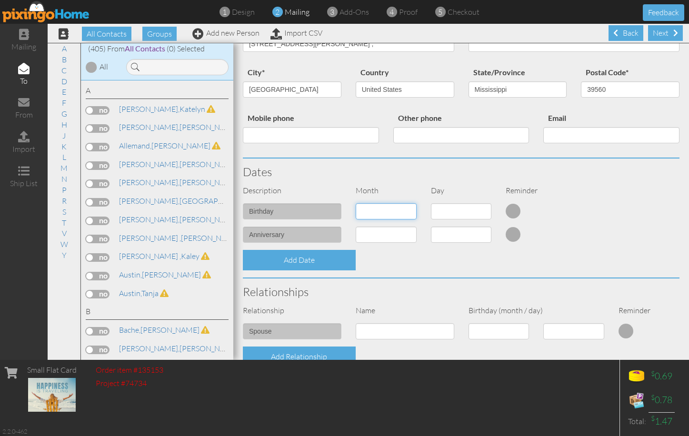
click at [407, 212] on select "1 - [DATE] - [DATE] - [DATE] - [DATE] - [DATE] - [DATE] - [DATE] - [DATE] - [DA…" at bounding box center [385, 211] width 61 height 16
select select "object:1789"
click at [355, 203] on select "1 - [DATE] - [DATE] - [DATE] - [DATE] - [DATE] - [DATE] - [DATE] - [DATE] - [DA…" at bounding box center [385, 211] width 61 height 16
click at [450, 212] on select "1 2 3 4 5 6 7 8 9 10 11 12 13 14 15 16 17 18 19 20 21 22 23 24 25 26 27 28 29" at bounding box center [461, 211] width 61 height 16
select select "number:2"
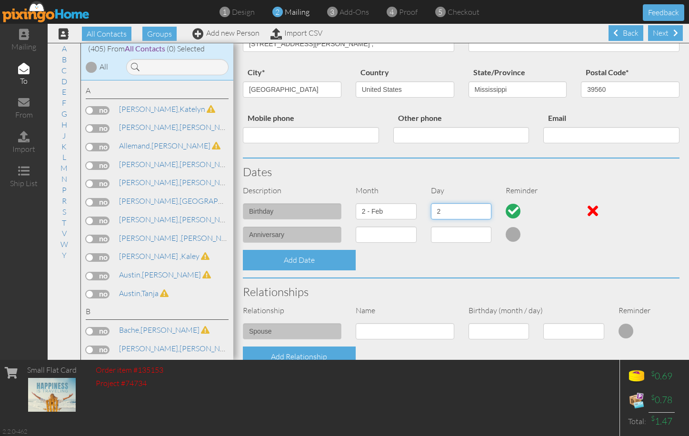
click at [431, 203] on select "1 2 3 4 5 6 7 8 9 10 11 12 13 14 15 16 17 18 19 20 21 22 23 24 25 26 27 28 29" at bounding box center [461, 211] width 61 height 16
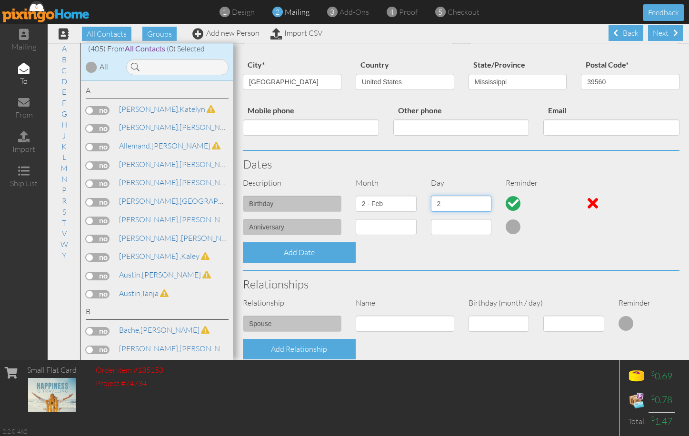
scroll to position [117, 0]
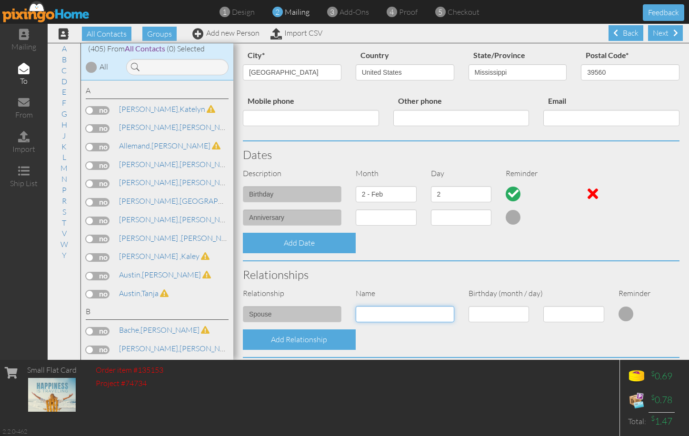
click at [373, 310] on input at bounding box center [404, 314] width 99 height 16
type input "Robert"
click at [501, 314] on select "1 - Jan 2 - Feb 3 - Mar 4 - Apr 5 - May 6 - Jun 7 - Jul 8 - Aug 9 - Sep 10 - Oc…" at bounding box center [498, 314] width 61 height 16
select select "object:1798"
click at [468, 306] on select "1 - Jan 2 - Feb 3 - Mar 4 - Apr 5 - May 6 - Jun 7 - Jul 8 - Aug 9 - Sep 10 - Oc…" at bounding box center [498, 314] width 61 height 16
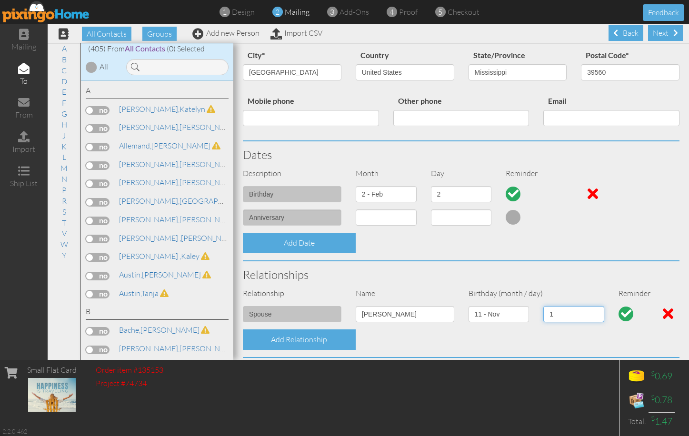
click at [563, 319] on select "1 2 3 4 5 6 7 8 9 10 11 12 13 14 15 16 17 18 19 20 21 22 23 24 25 26 27 28 29 30" at bounding box center [573, 314] width 61 height 16
select select "number:17"
click at [543, 306] on select "1 2 3 4 5 6 7 8 9 10 11 12 13 14 15 16 17 18 19 20 21 22 23 24 25 26 27 28 29 30" at bounding box center [573, 314] width 61 height 16
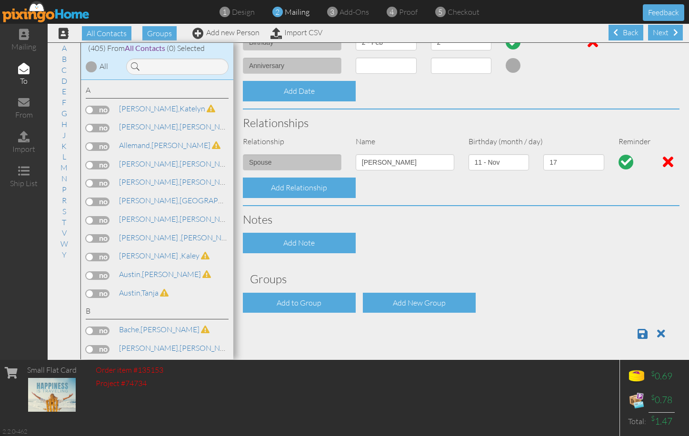
scroll to position [270, 0]
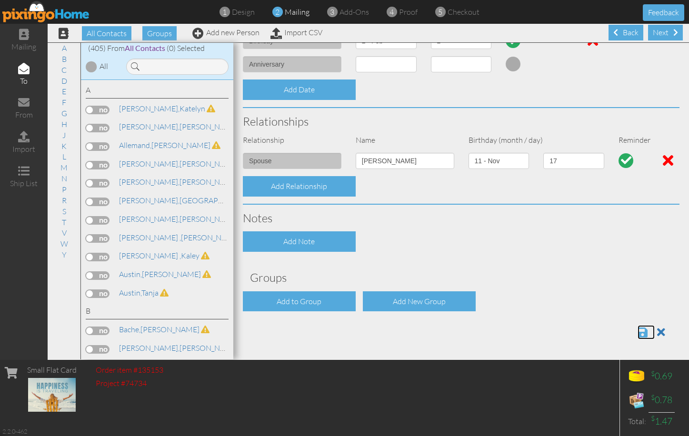
click at [637, 333] on span at bounding box center [642, 331] width 10 height 11
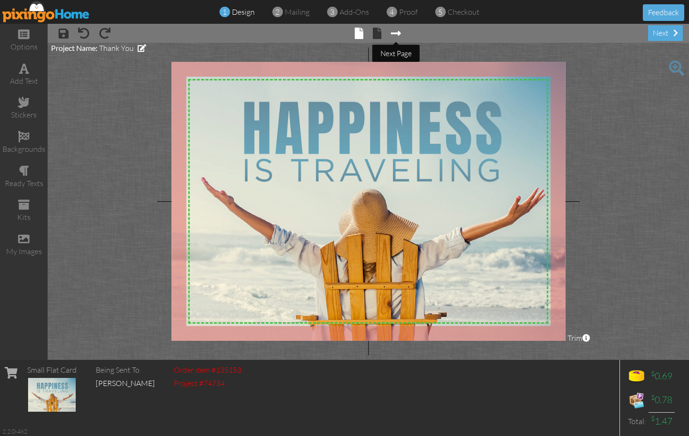
click at [400, 32] on span at bounding box center [396, 33] width 10 height 11
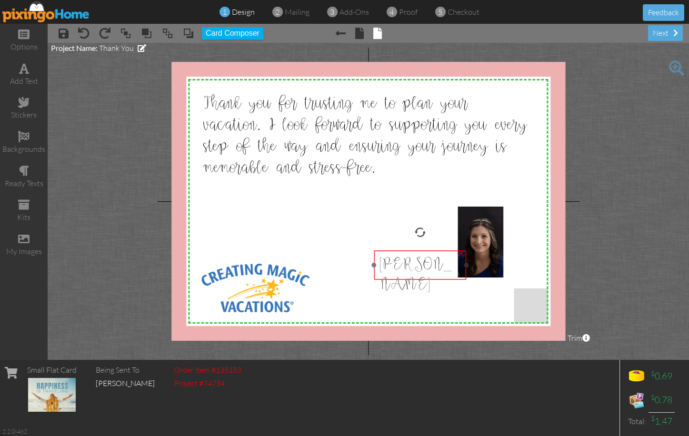
click at [429, 270] on span "[PERSON_NAME]" at bounding box center [414, 275] width 72 height 39
click at [662, 34] on div "next" at bounding box center [665, 33] width 35 height 16
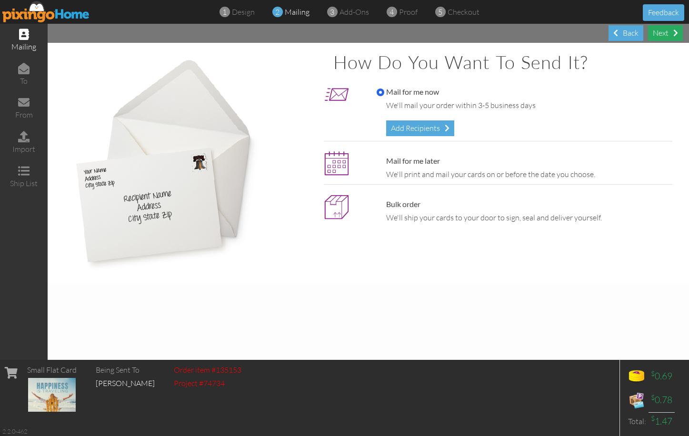
click at [665, 33] on div "Next" at bounding box center [665, 33] width 35 height 16
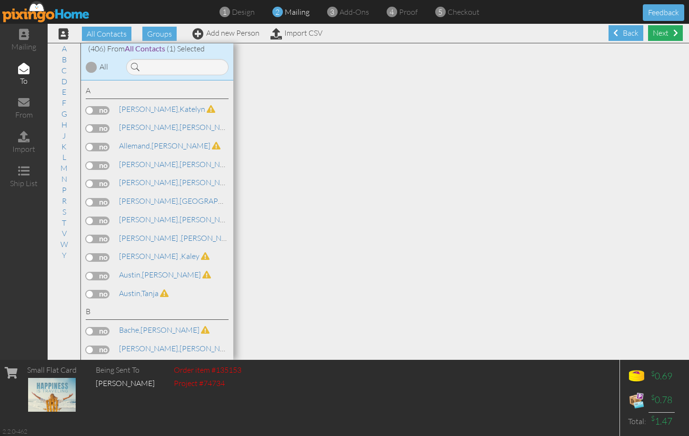
click at [656, 30] on div "Next" at bounding box center [665, 33] width 35 height 16
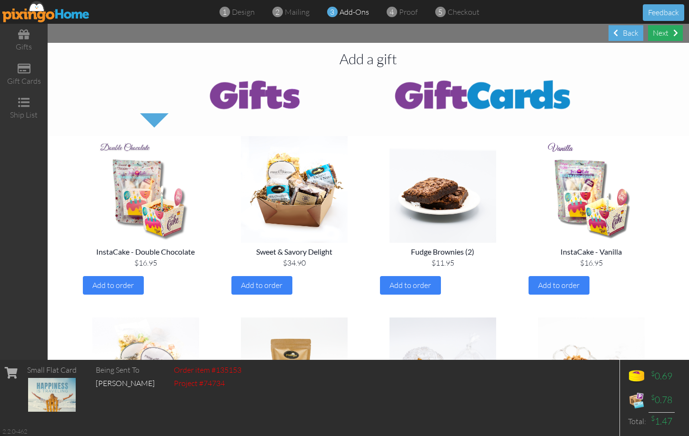
click at [660, 34] on div "Next" at bounding box center [665, 33] width 35 height 16
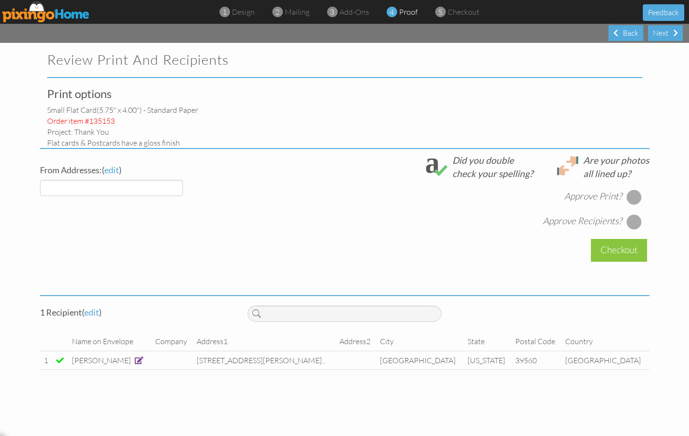
select select "object:1775"
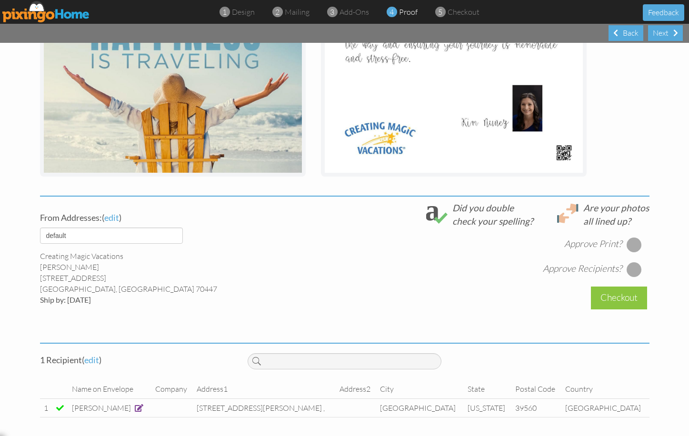
scroll to position [202, 0]
click at [90, 361] on span "edit" at bounding box center [91, 359] width 15 height 10
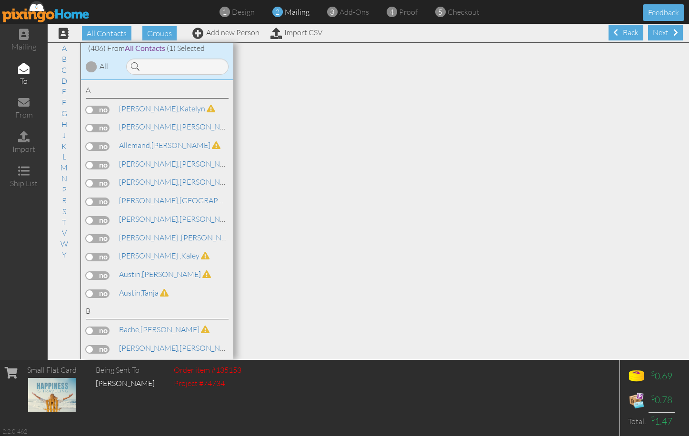
scroll to position [0, 0]
click at [239, 33] on link "Add new Person" at bounding box center [225, 33] width 67 height 10
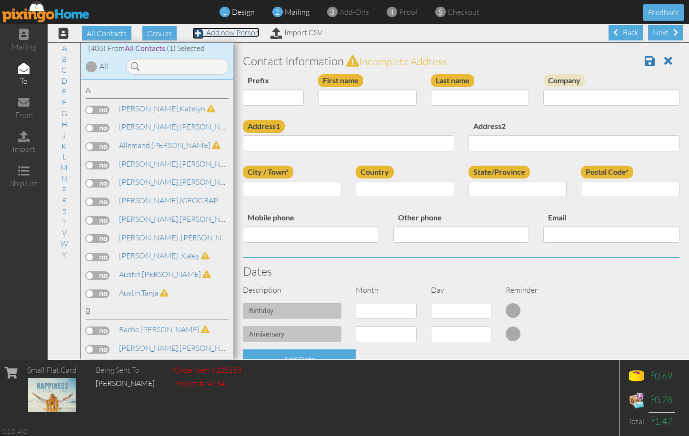
scroll to position [0, 0]
click at [366, 101] on input "First name" at bounding box center [367, 97] width 99 height 16
type input "[PERSON_NAME]"
click at [446, 99] on input "Last name" at bounding box center [480, 97] width 99 height 16
type input "Domaschk"
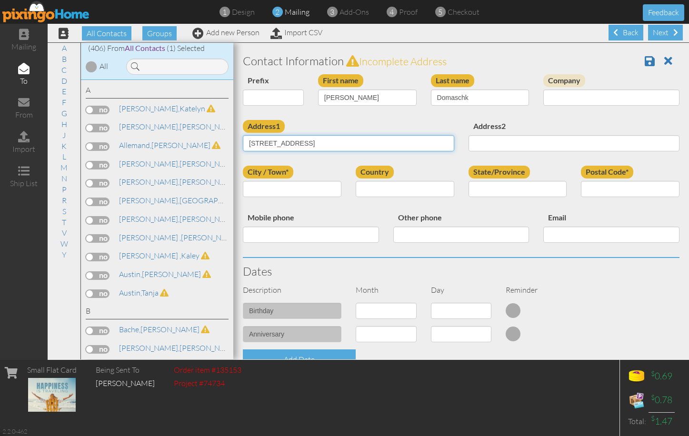
type input "23134 Highway 34"
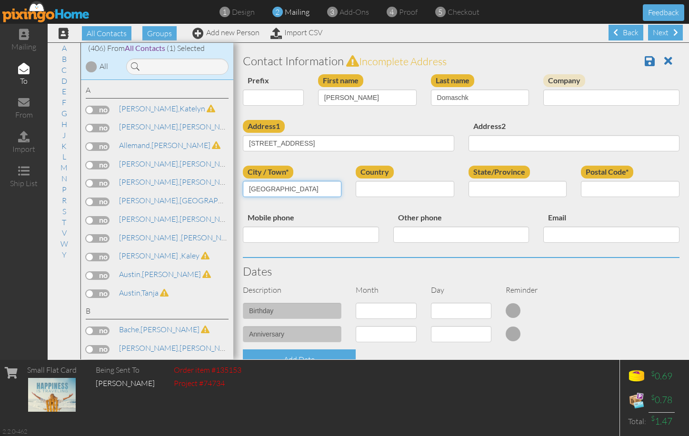
type input "Greensburg"
select select "object:2926"
select select "object:3195"
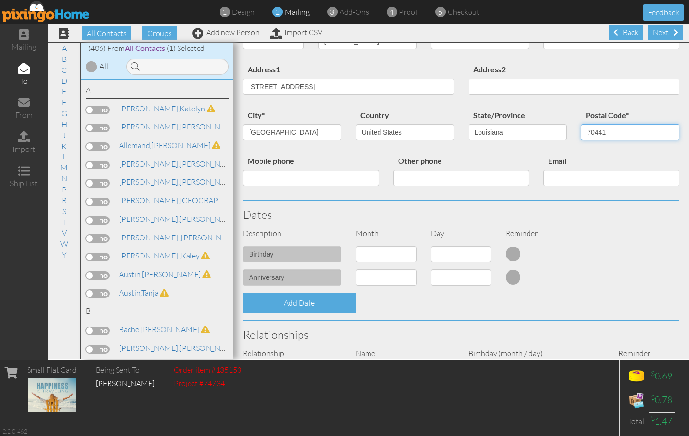
scroll to position [62, 0]
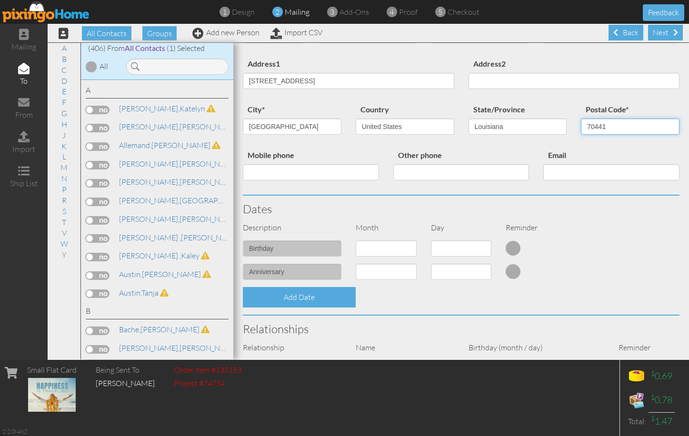
type input "70441"
click at [398, 252] on select "1 - [DATE] - [DATE] - [DATE] - [DATE] - [DATE] - [DATE] - [DATE] - [DATE] - [DA…" at bounding box center [385, 248] width 61 height 16
select select "object:2923"
click at [355, 240] on select "1 - [DATE] - [DATE] - [DATE] - [DATE] - [DATE] - [DATE] - [DATE] - [DATE] - [DA…" at bounding box center [385, 248] width 61 height 16
click at [450, 251] on select "1 2 3 4 5 6 7 8 9 10 11 12 13 14 15 16 17 18 19 20 21 22 23 24 25 26 27 28 29 3…" at bounding box center [461, 248] width 61 height 16
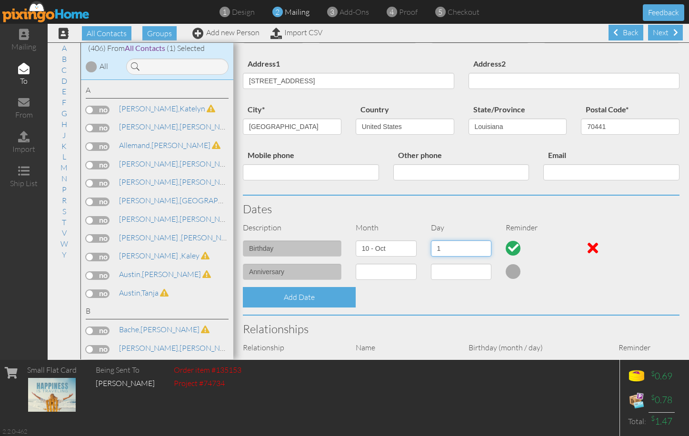
select select "number:16"
click at [431, 240] on select "1 2 3 4 5 6 7 8 9 10 11 12 13 14 15 16 17 18 19 20 21 22 23 24 25 26 27 28 29 3…" at bounding box center [461, 248] width 61 height 16
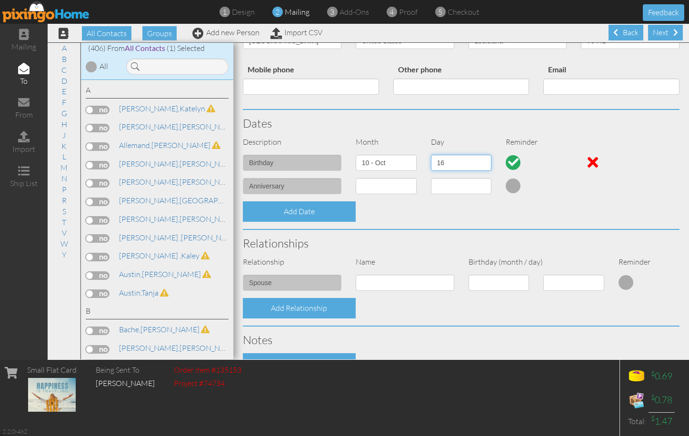
scroll to position [155, 0]
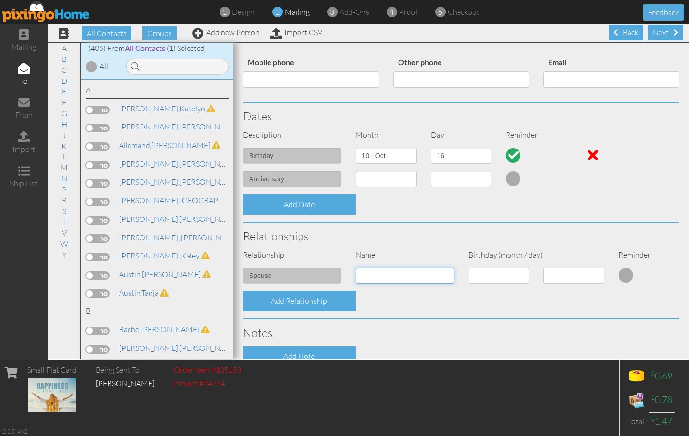
click at [388, 279] on input at bounding box center [404, 275] width 99 height 16
type input "Jerry"
click at [505, 277] on select "1 - [DATE] - [DATE] - [DATE] - [DATE] - [DATE] - [DATE] - [DATE] - [DATE] - [DA…" at bounding box center [498, 275] width 61 height 16
select select "object:2920"
click at [468, 267] on select "1 - [DATE] - [DATE] - [DATE] - [DATE] - [DATE] - [DATE] - [DATE] - [DATE] - [DA…" at bounding box center [498, 275] width 61 height 16
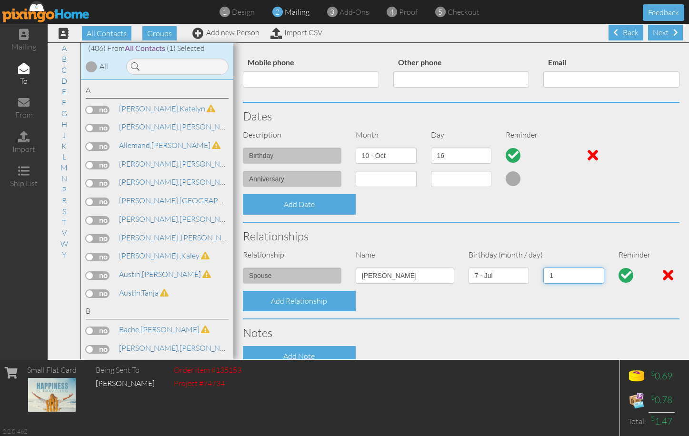
click at [543, 279] on select "1 2 3 4 5 6 7 8 9 10 11 12 13 14 15 16 17 18 19 20 21 22 23 24 25 26 27 28 29 3…" at bounding box center [573, 275] width 61 height 16
select select "number:9"
click at [543, 267] on select "1 2 3 4 5 6 7 8 9 10 11 12 13 14 15 16 17 18 19 20 21 22 23 24 25 26 27 28 29 3…" at bounding box center [573, 275] width 61 height 16
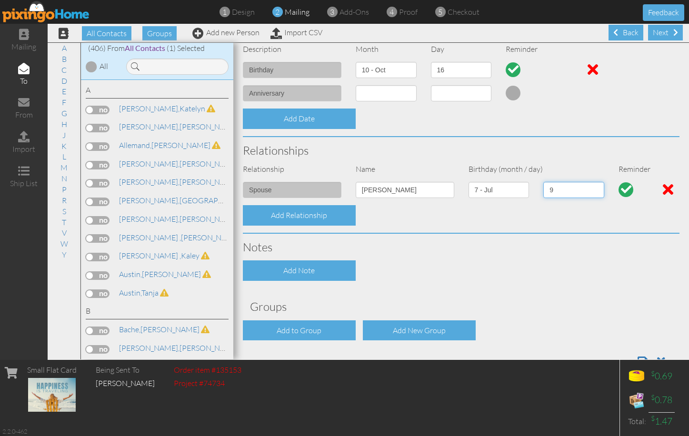
scroll to position [271, 0]
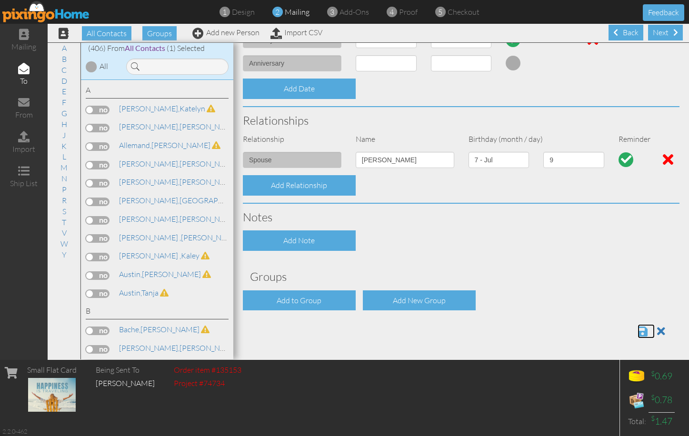
click at [637, 335] on span at bounding box center [642, 330] width 10 height 11
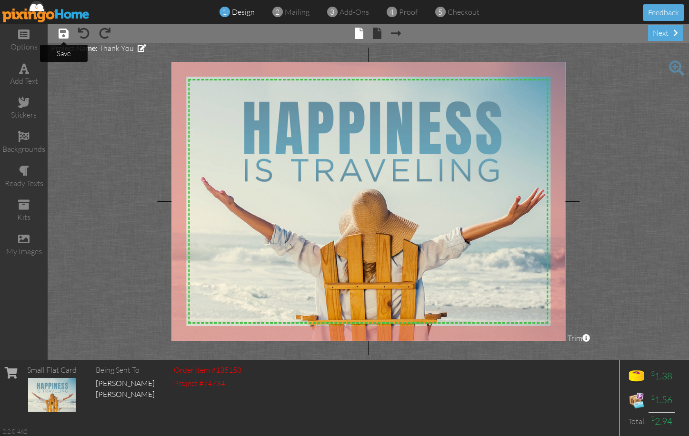
click at [65, 35] on span at bounding box center [64, 33] width 10 height 11
click at [58, 11] on img at bounding box center [46, 11] width 88 height 21
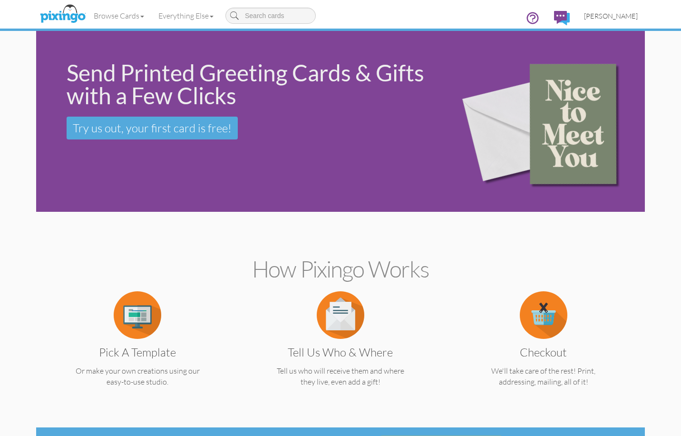
click at [617, 18] on span "[PERSON_NAME]" at bounding box center [611, 16] width 54 height 8
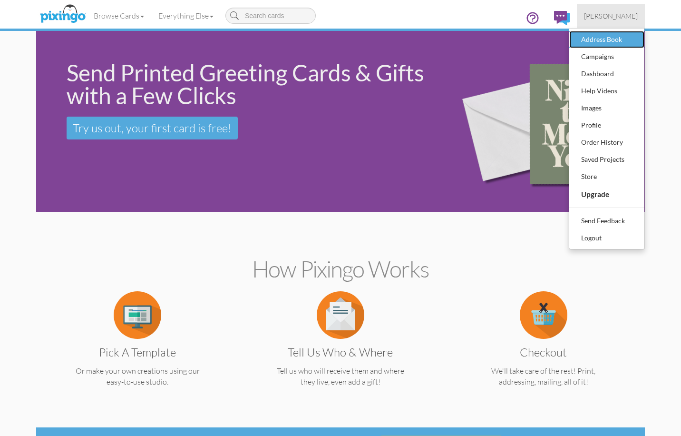
click at [612, 40] on div "Address Book" at bounding box center [607, 39] width 56 height 14
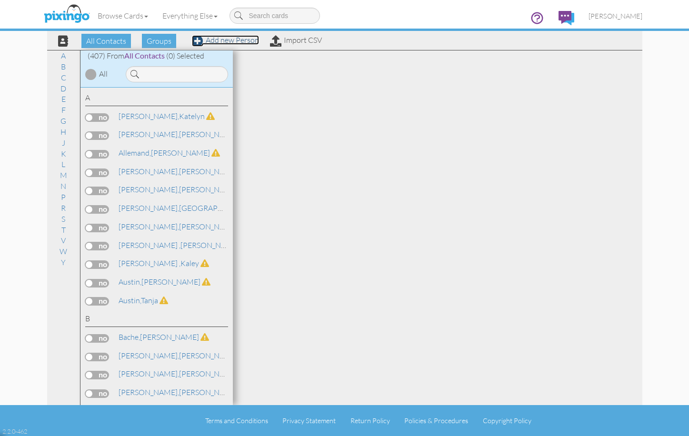
click at [207, 41] on link "Add new Person" at bounding box center [225, 40] width 67 height 10
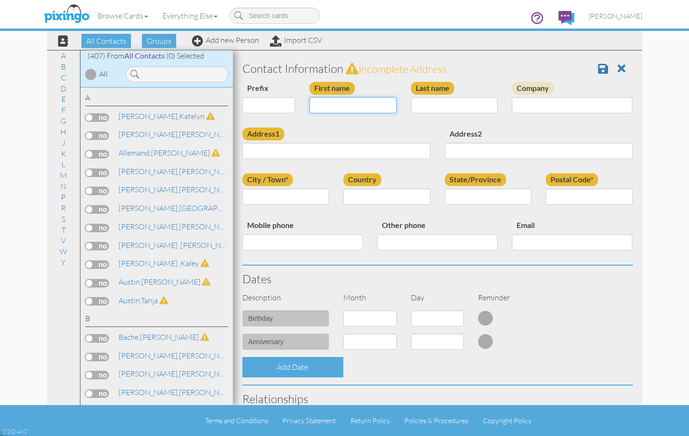
click at [342, 101] on input "First name" at bounding box center [352, 105] width 87 height 16
type input "Ralph"
type input "Wood"
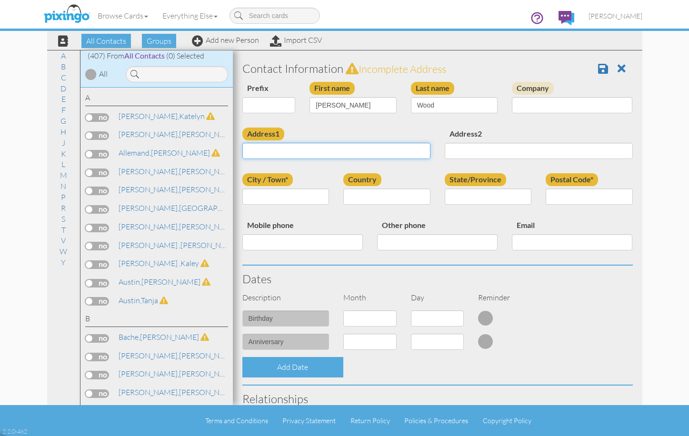
click at [302, 149] on input "Address1" at bounding box center [336, 151] width 188 height 16
type input "42120 North Elmwood Loop"
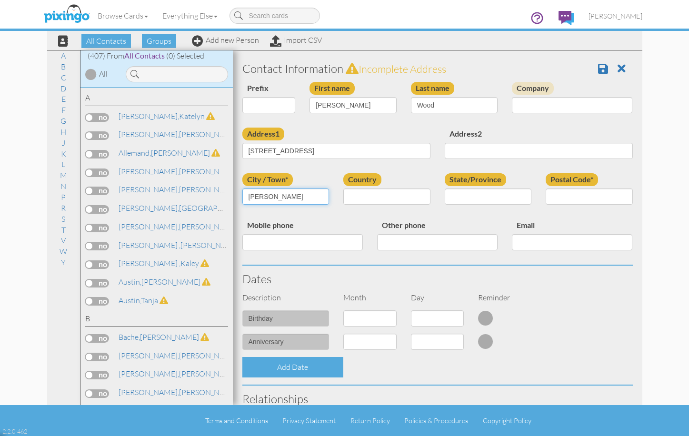
type input "Hammond"
select select "object:2312"
click at [343, 188] on select "[GEOGRAPHIC_DATA] -------------- [GEOGRAPHIC_DATA] [GEOGRAPHIC_DATA] [GEOGRAPHI…" at bounding box center [386, 196] width 87 height 16
click at [494, 198] on select "AA (Military) AE (Military) [US_STATE] [US_STATE] [US_STATE] AP (Military) [US_…" at bounding box center [487, 196] width 87 height 16
select select "object:2351"
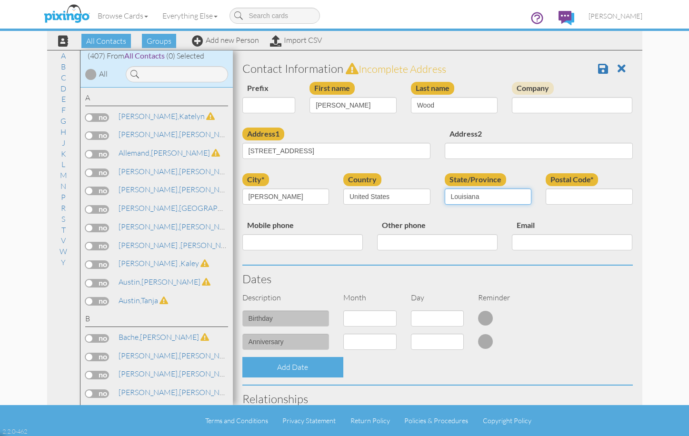
click at [444, 188] on select "AA (Military) AE (Military) [US_STATE] [US_STATE] [US_STATE] AP (Military) [US_…" at bounding box center [487, 196] width 87 height 16
click at [568, 196] on input "Postal Code*" at bounding box center [588, 196] width 87 height 16
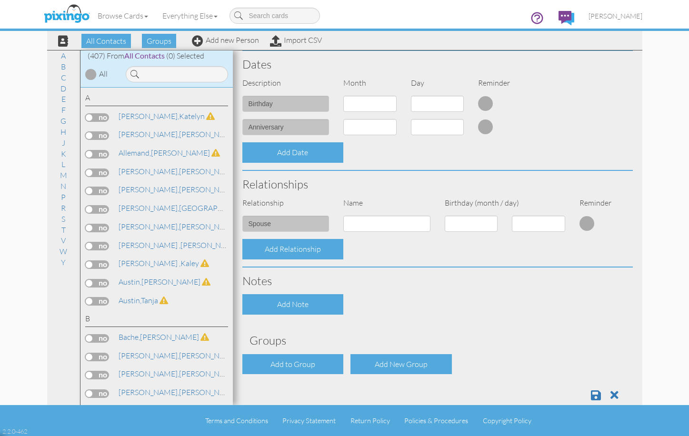
scroll to position [233, 0]
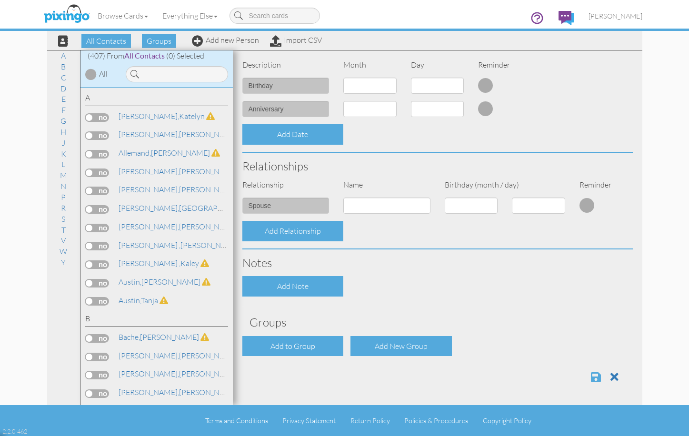
type input "70403"
click at [591, 378] on span at bounding box center [596, 376] width 10 height 11
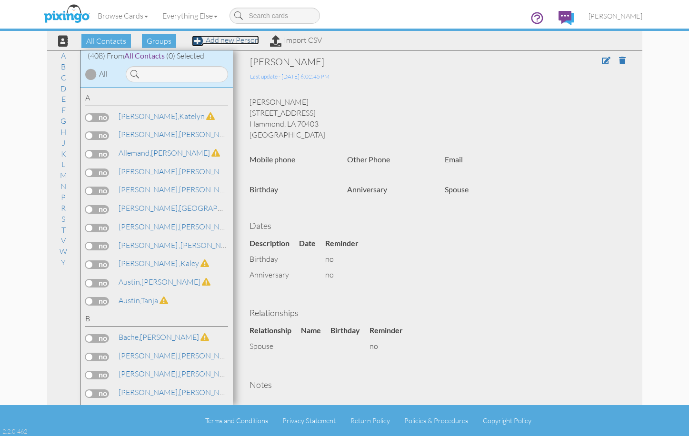
click at [238, 40] on link "Add new Person" at bounding box center [225, 40] width 67 height 10
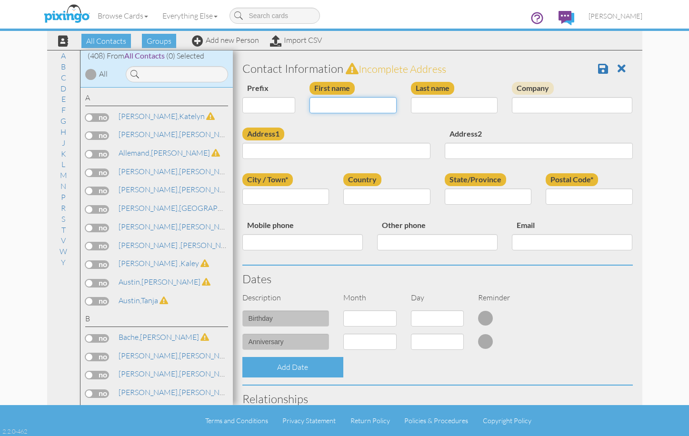
click at [333, 104] on input "First name" at bounding box center [352, 105] width 87 height 16
type input "[PERSON_NAME]"
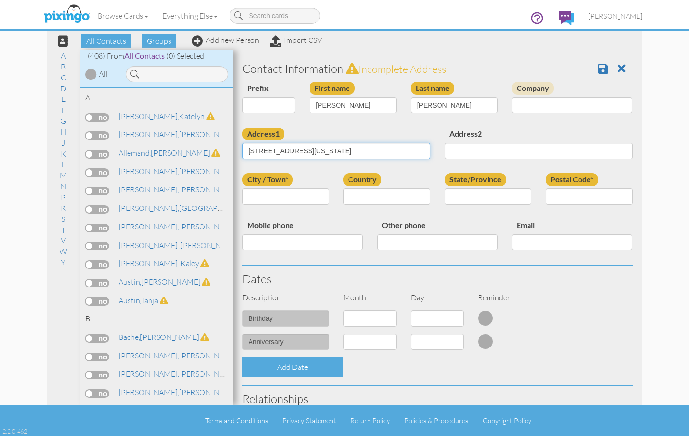
type input "[STREET_ADDRESS][US_STATE]"
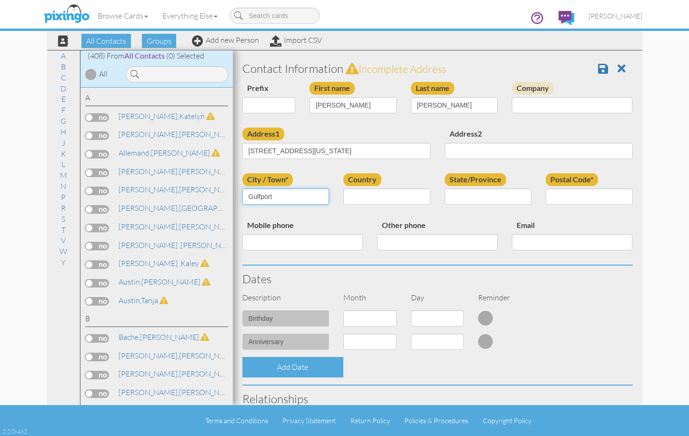
type input "Gulfport"
select select "object:1683"
select select "object:1959"
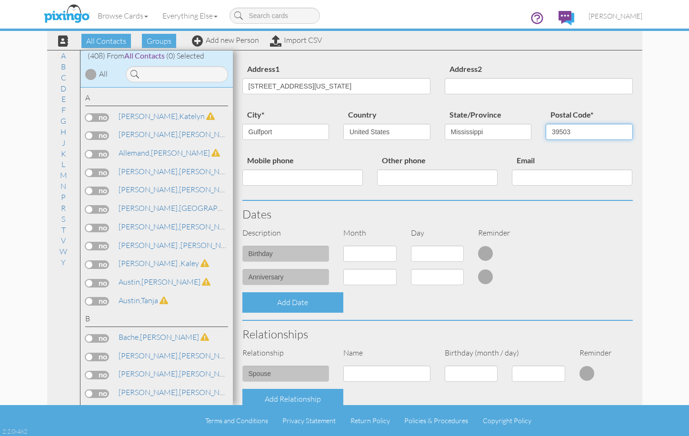
scroll to position [172, 0]
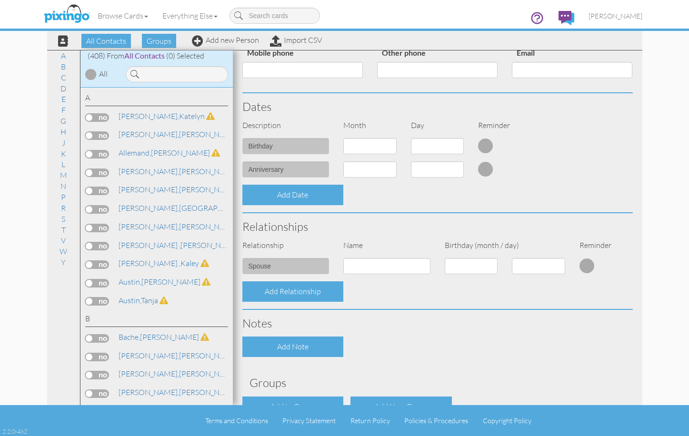
type input "39503"
click at [374, 145] on select "1 - [DATE] - [DATE] - [DATE] - [DATE] - [DATE] - [DATE] - [DATE] - [DATE] - [DA…" at bounding box center [369, 146] width 53 height 16
select select "object:1677"
click at [343, 138] on select "1 - [DATE] - [DATE] - [DATE] - [DATE] - [DATE] - [DATE] - [DATE] - [DATE] - [DA…" at bounding box center [369, 146] width 53 height 16
click at [423, 147] on select at bounding box center [437, 146] width 53 height 16
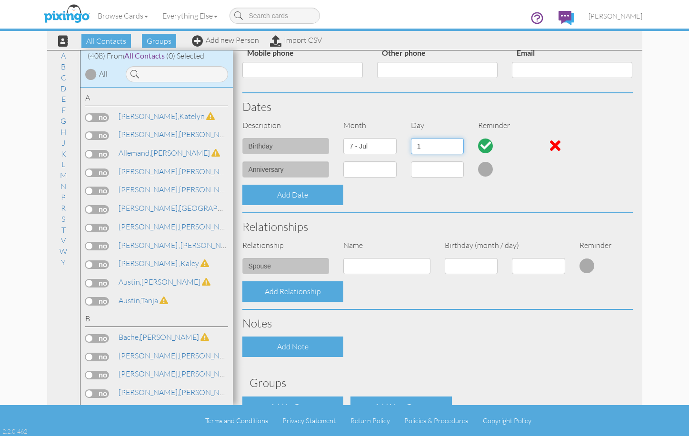
select select "number:20"
click at [411, 138] on select "1 2 3 4 5 6 7 8 9 10 11 12 13 14 15 16 17 18 19 20 21 22 23 24 25 26 27 28 29 3…" at bounding box center [437, 146] width 53 height 16
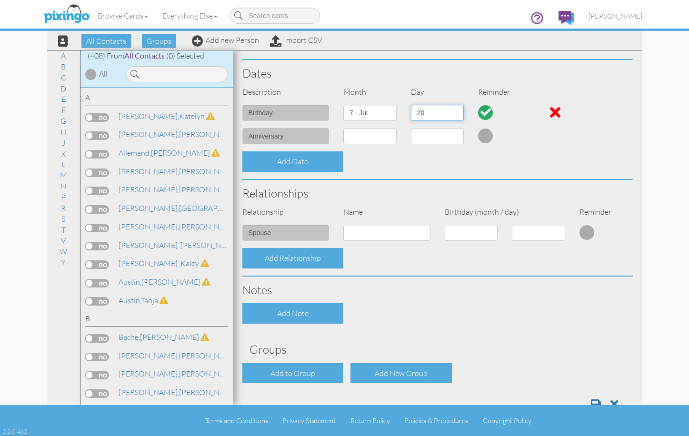
scroll to position [213, 0]
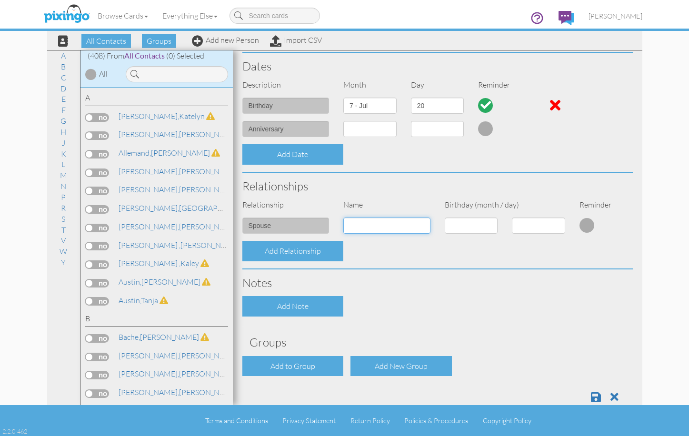
click at [396, 223] on input at bounding box center [386, 225] width 87 height 16
type input "Tony"
click at [461, 227] on select "1 - [DATE] - [DATE] - [DATE] - [DATE] - [DATE] - [DATE] - [DATE] - [DATE] - [DA…" at bounding box center [470, 225] width 53 height 16
select select "object:1678"
click at [444, 217] on select "1 - [DATE] - [DATE] - [DATE] - [DATE] - [DATE] - [DATE] - [DATE] - [DATE] - [DA…" at bounding box center [470, 225] width 53 height 16
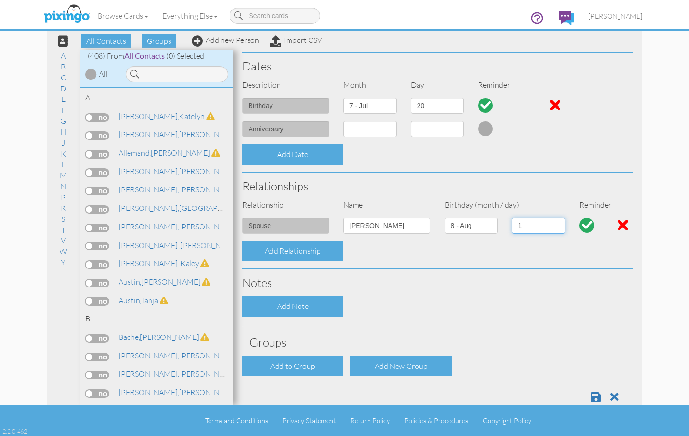
click at [523, 232] on select "1 2 3 4 5 6 7 8 9 10 11 12 13 14 15 16 17 18 19 20 21 22 23 24 25 26 27 28 29 3…" at bounding box center [538, 225] width 53 height 16
select select "number:8"
click at [512, 217] on select "1 2 3 4 5 6 7 8 9 10 11 12 13 14 15 16 17 18 19 20 21 22 23 24 25 26 27 28 29 3…" at bounding box center [538, 225] width 53 height 16
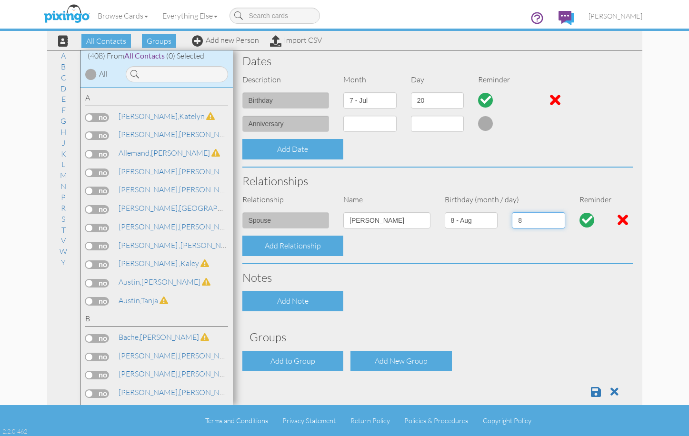
scroll to position [225, 0]
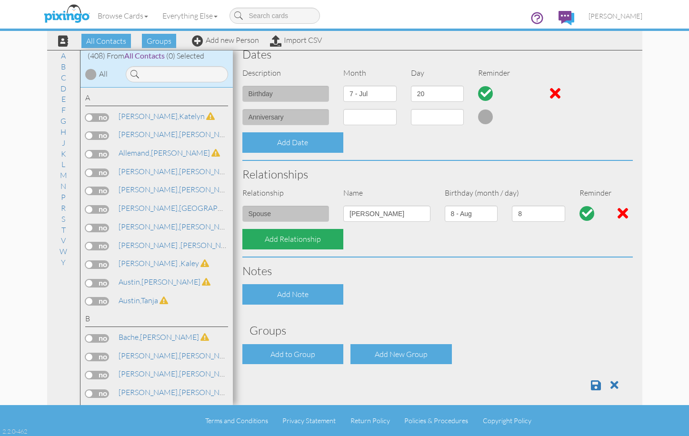
click at [322, 249] on div "Add Relationship" at bounding box center [292, 239] width 101 height 20
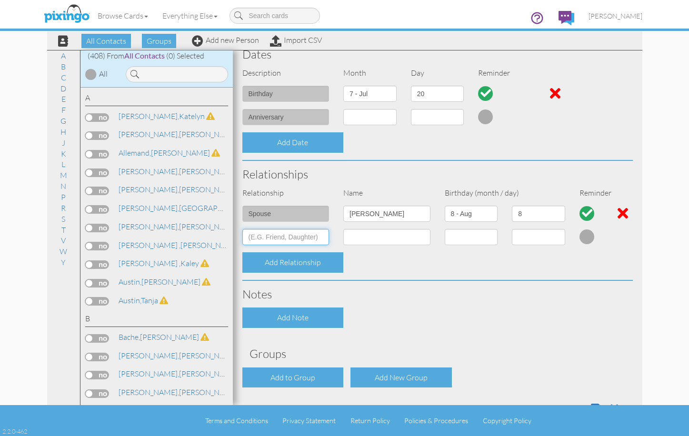
click at [306, 242] on input at bounding box center [285, 237] width 87 height 16
type input "Son"
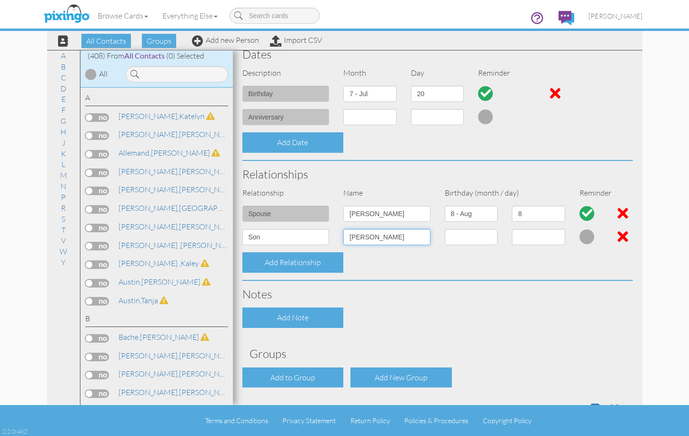
type input "[PERSON_NAME]"
click at [471, 239] on select "1 - [DATE] - [DATE] - [DATE] - [DATE] - [DATE] - [DATE] - [DATE] - [DATE] - [DA…" at bounding box center [470, 237] width 53 height 16
select select "object:1680"
click at [444, 229] on select "1 - Jan 2 - Feb 3 - Mar 4 - Apr 5 - May 6 - Jun 7 - Jul 8 - Aug 9 - Sep 10 - Oc…" at bounding box center [470, 237] width 53 height 16
click at [530, 240] on select "1 2 3 4 5 6 7 8 9 10 11 12 13 14 15 16 17 18 19 20 21 22 23 24 25 26 27 28 29 3…" at bounding box center [538, 237] width 53 height 16
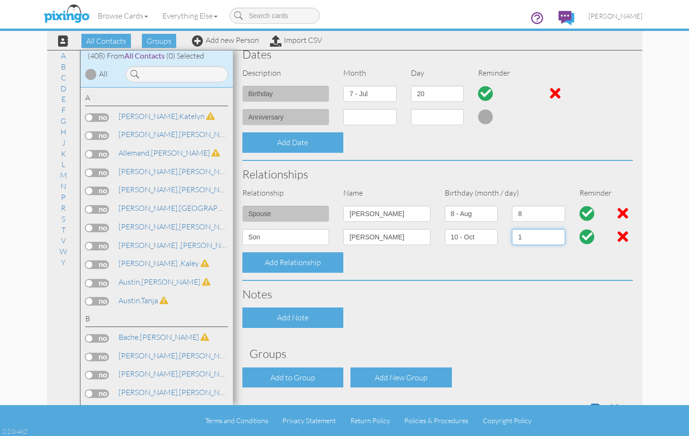
select select "number:20"
click at [512, 229] on select "1 2 3 4 5 6 7 8 9 10 11 12 13 14 15 16 17 18 19 20 21 22 23 24 25 26 27 28 29 3…" at bounding box center [538, 237] width 53 height 16
click at [318, 266] on div "Add Relationship" at bounding box center [292, 262] width 101 height 20
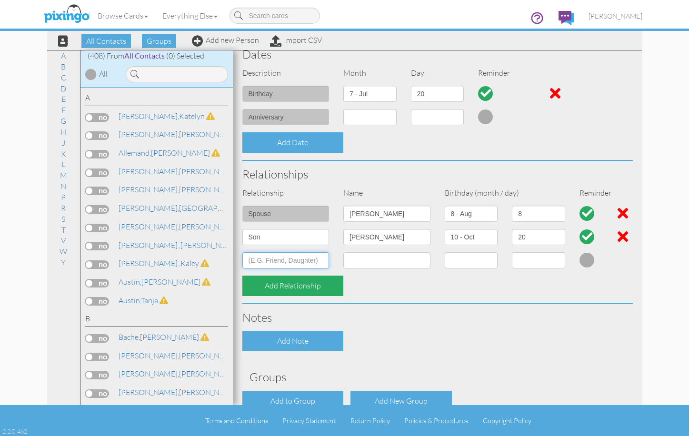
click at [285, 261] on input at bounding box center [285, 260] width 87 height 16
type input "Son"
type input "Micah"
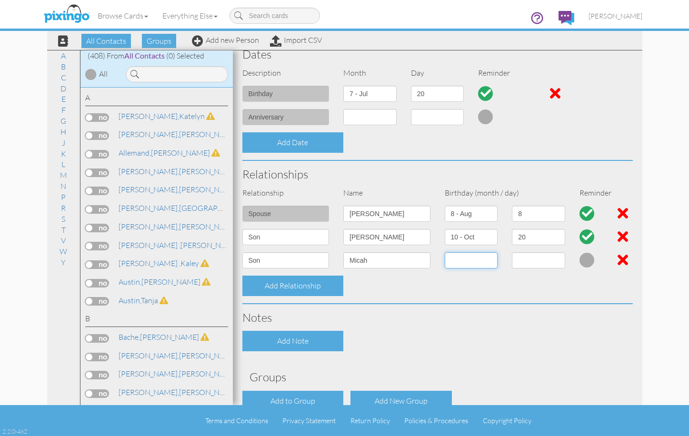
click at [447, 261] on select "1 - Jan 2 - Feb 3 - Mar 4 - Apr 5 - May 6 - Jun 7 - Jul 8 - Aug 9 - Sep 10 - Oc…" at bounding box center [470, 260] width 53 height 16
select select "object:1678"
click at [444, 252] on select "1 - Jan 2 - Feb 3 - Mar 4 - Apr 5 - May 6 - Jun 7 - Jul 8 - Aug 9 - Sep 10 - Oc…" at bounding box center [470, 260] width 53 height 16
click at [530, 263] on select "1 2 3 4 5 6 7 8 9 10 11 12 13 14 15 16 17 18 19 20 21 22 23 24 25 26 27 28 29 3…" at bounding box center [538, 260] width 53 height 16
select select "number:2"
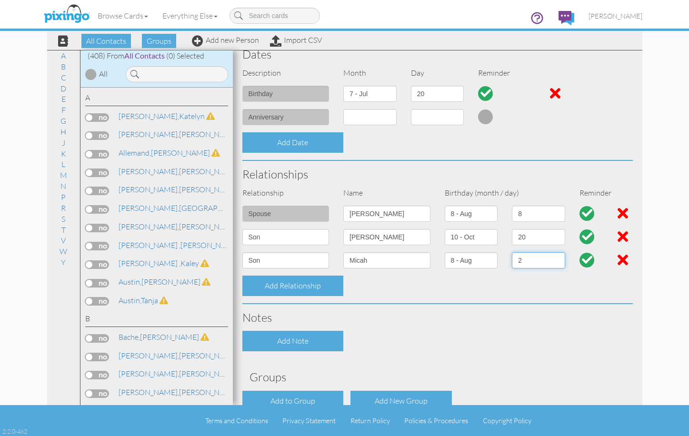
click at [512, 252] on select "1 2 3 4 5 6 7 8 9 10 11 12 13 14 15 16 17 18 19 20 21 22 23 24 25 26 27 28 29 3…" at bounding box center [538, 260] width 53 height 16
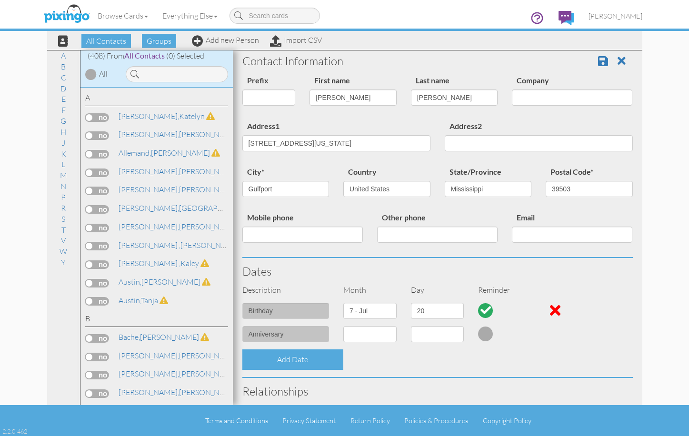
scroll to position [0, 0]
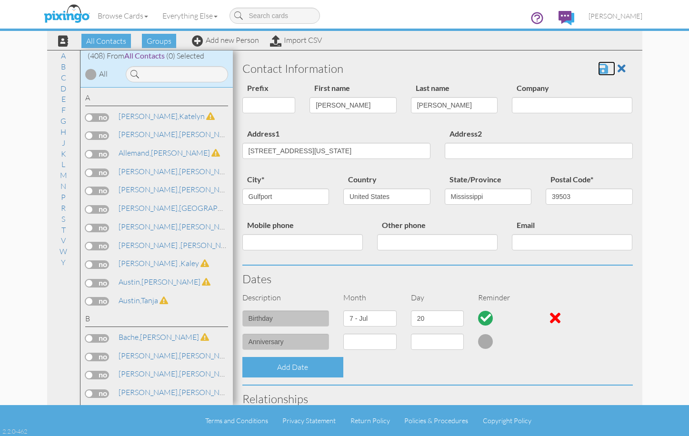
click at [598, 71] on span at bounding box center [603, 68] width 10 height 11
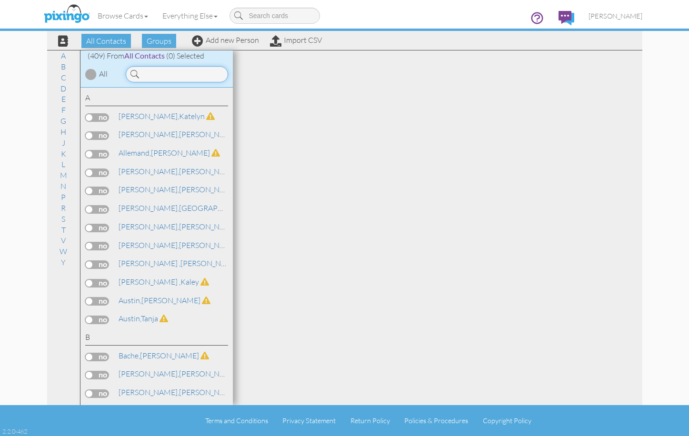
click at [179, 79] on input at bounding box center [177, 74] width 102 height 16
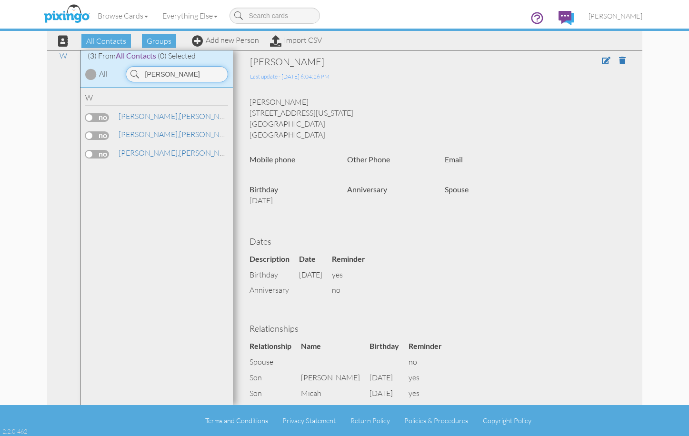
type input "[PERSON_NAME]"
click at [226, 43] on link "Add new Person" at bounding box center [225, 40] width 67 height 10
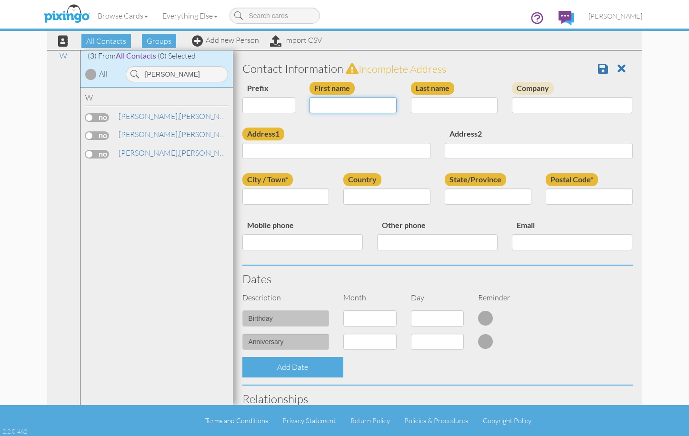
click at [357, 103] on input "First name" at bounding box center [352, 105] width 87 height 16
type input "[PERSON_NAME]"
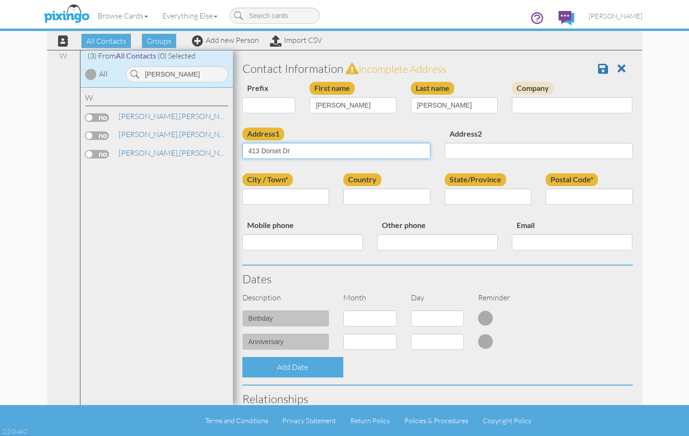
type input "413 Dorset Dr"
type input "Slidell"
select select "object:1699"
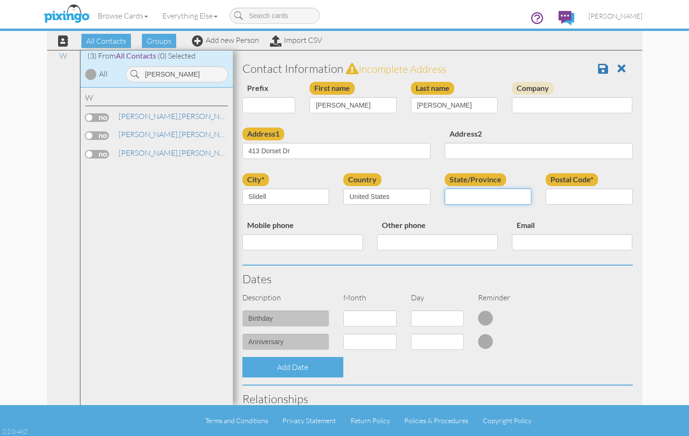
select select "object:1968"
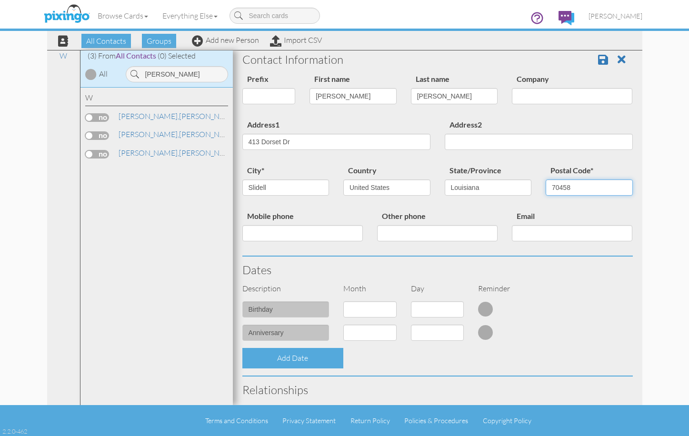
scroll to position [110, 0]
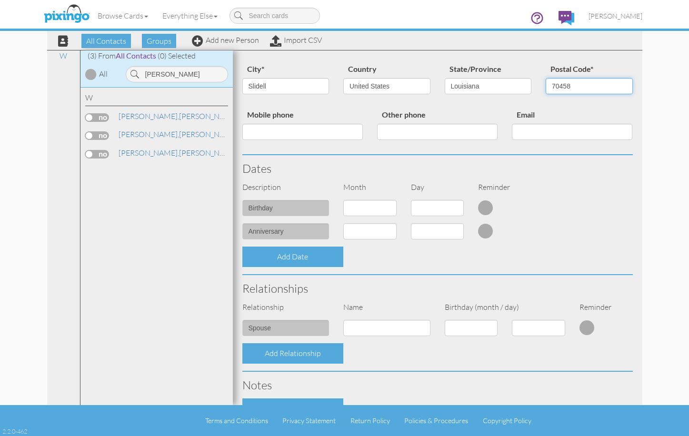
type input "70458"
click at [363, 204] on select "1 - [DATE] - [DATE] - [DATE] - [DATE] - [DATE] - [DATE] - [DATE] - [DATE] - [DA…" at bounding box center [369, 208] width 53 height 16
select select "object:1696"
click at [343, 200] on select "1 - [DATE] - [DATE] - [DATE] - [DATE] - [DATE] - [DATE] - [DATE] - [DATE] - [DA…" at bounding box center [369, 208] width 53 height 16
click at [429, 207] on select at bounding box center [437, 208] width 53 height 16
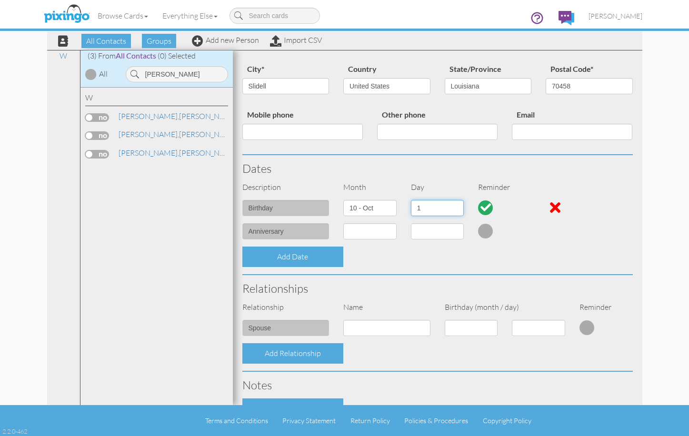
select select "number:10"
click at [411, 200] on select "1 2 3 4 5 6 7 8 9 10 11 12 13 14 15 16 17 18 19 20 21 22 23 24 25 26 27 28 29 3…" at bounding box center [437, 208] width 53 height 16
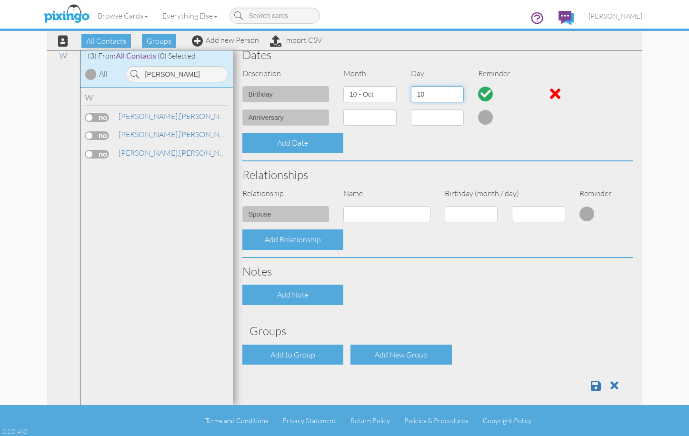
scroll to position [233, 0]
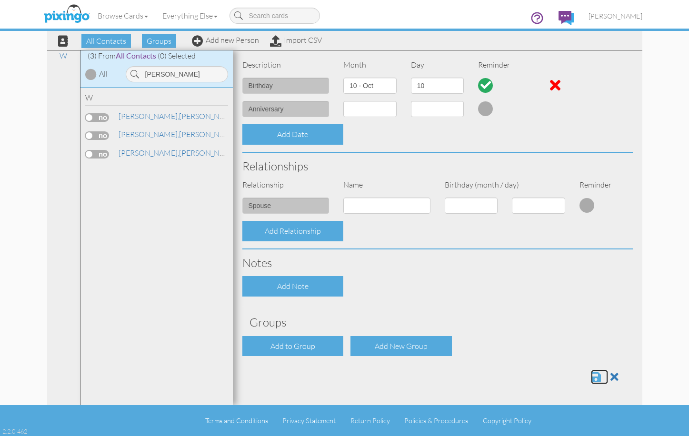
click at [591, 380] on span at bounding box center [596, 376] width 10 height 11
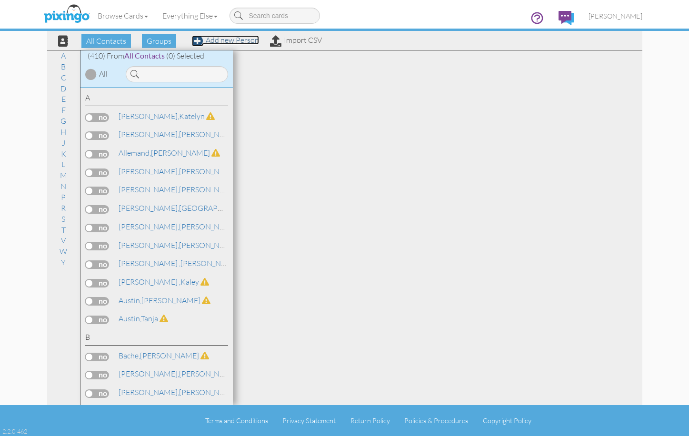
click at [236, 42] on link "Add new Person" at bounding box center [225, 40] width 67 height 10
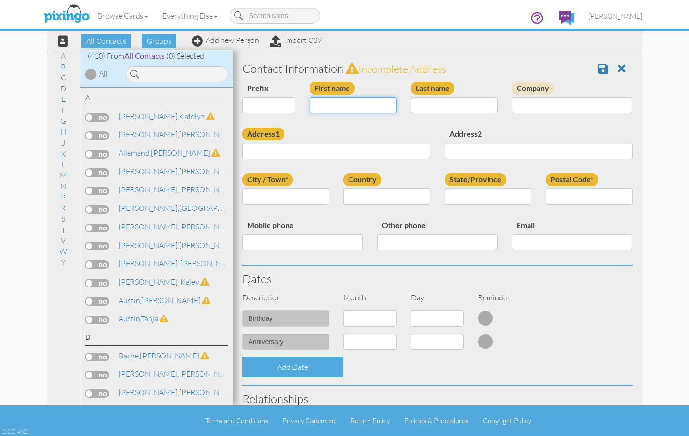
click at [382, 105] on input "First name" at bounding box center [352, 105] width 87 height 16
type input "[PERSON_NAME]"
type input "Sage"
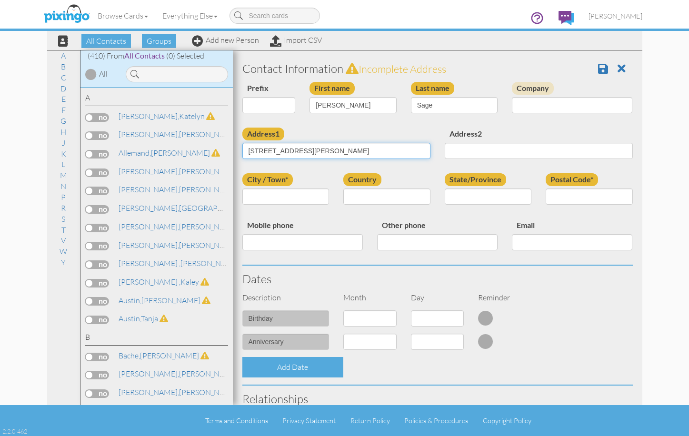
type input "[STREET_ADDRESS][PERSON_NAME]"
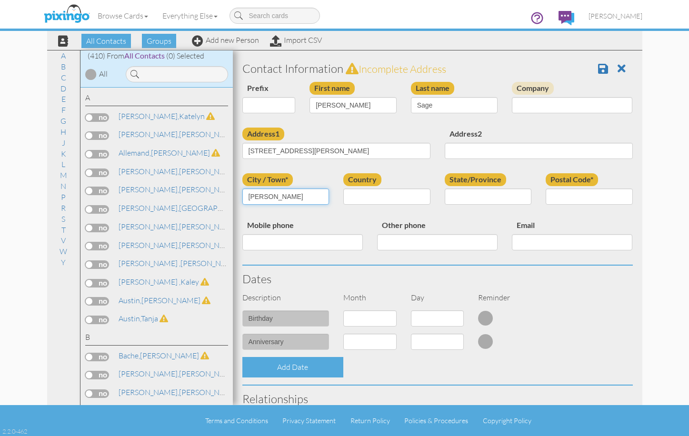
type input "[PERSON_NAME]"
select select "object:1678"
click at [491, 201] on select "AA (Military) AE (Military) [US_STATE] [US_STATE] [US_STATE] AP (Military) [US_…" at bounding box center [487, 196] width 87 height 16
select select "object:1980"
click at [444, 188] on select "AA (Military) AE (Military) [US_STATE] [US_STATE] [US_STATE] AP (Military) [US_…" at bounding box center [487, 196] width 87 height 16
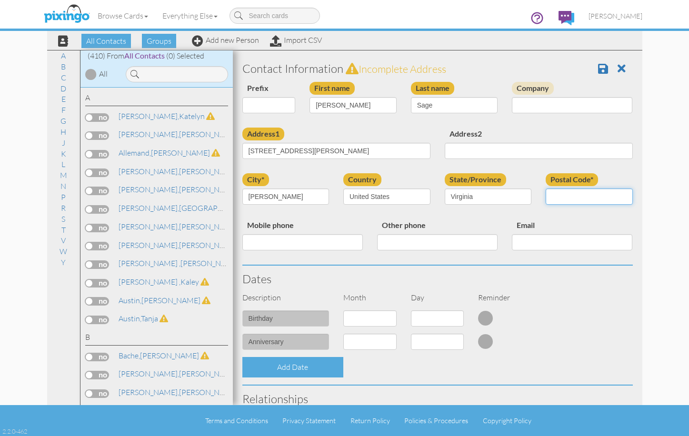
click at [562, 201] on input "Postal Code*" at bounding box center [588, 196] width 87 height 16
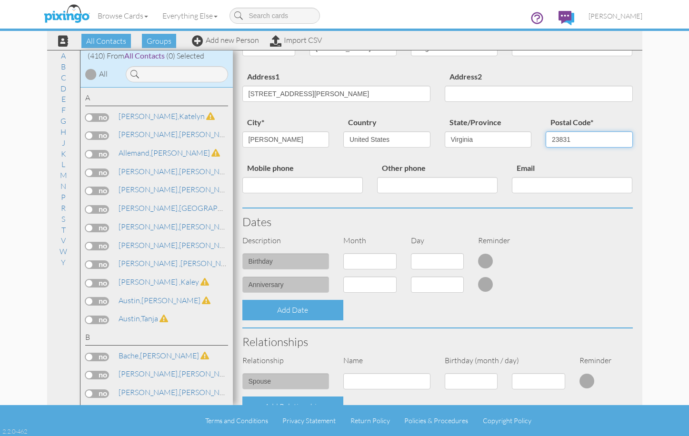
scroll to position [63, 0]
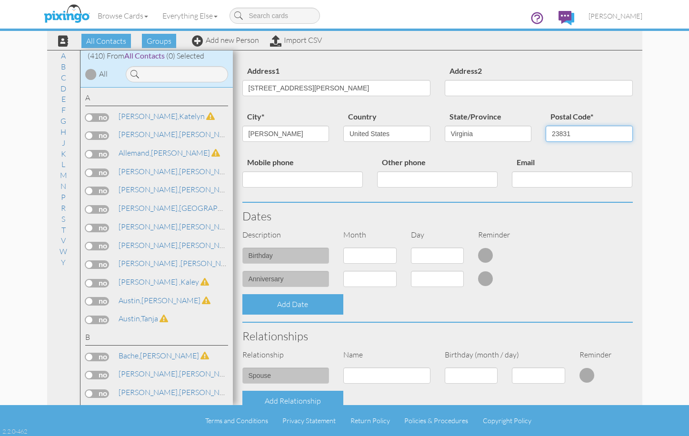
type input "23831"
click at [368, 261] on select "1 - Jan 2 - Feb 3 - Mar 4 - Apr 5 - May 6 - Jun 7 - Jul 8 - Aug 9 - Sep 10 - Oc…" at bounding box center [369, 255] width 53 height 16
select select "object:1667"
click at [343, 247] on select "1 - Jan 2 - Feb 3 - Mar 4 - Apr 5 - May 6 - Jun 7 - Jul 8 - Aug 9 - Sep 10 - Oc…" at bounding box center [369, 255] width 53 height 16
click at [420, 256] on select "1 2 3 4 5 6 7 8 9 10 11 12 13 14 15 16 17 18 19 20 21 22 23 24 25 26 27 28 29" at bounding box center [437, 255] width 53 height 16
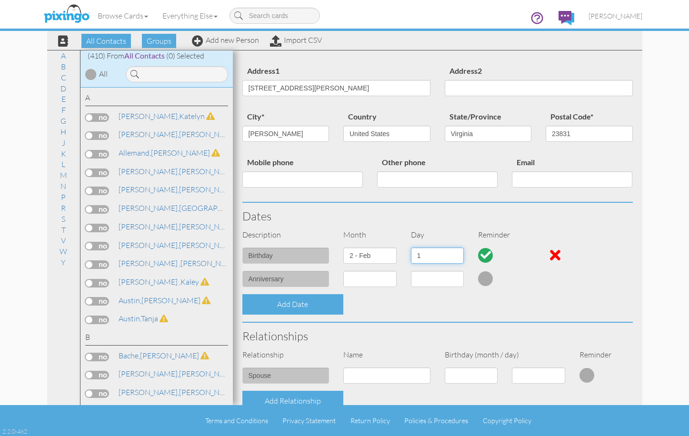
select select "number:22"
click at [411, 247] on select "1 2 3 4 5 6 7 8 9 10 11 12 13 14 15 16 17 18 19 20 21 22 23 24 25 26 27 28 29" at bounding box center [437, 255] width 53 height 16
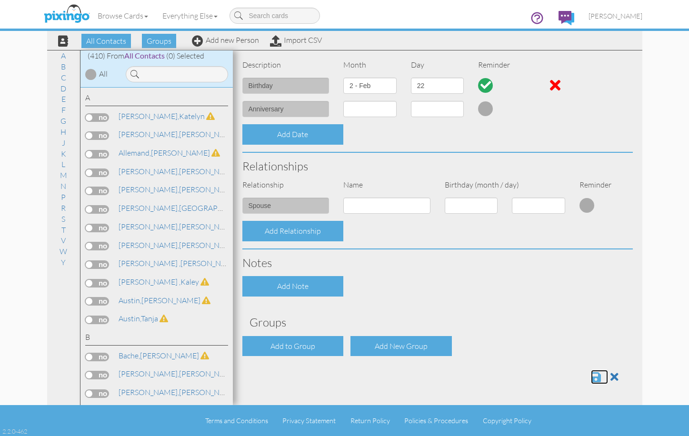
click at [592, 371] on span at bounding box center [596, 376] width 10 height 11
